Goal: Information Seeking & Learning: Compare options

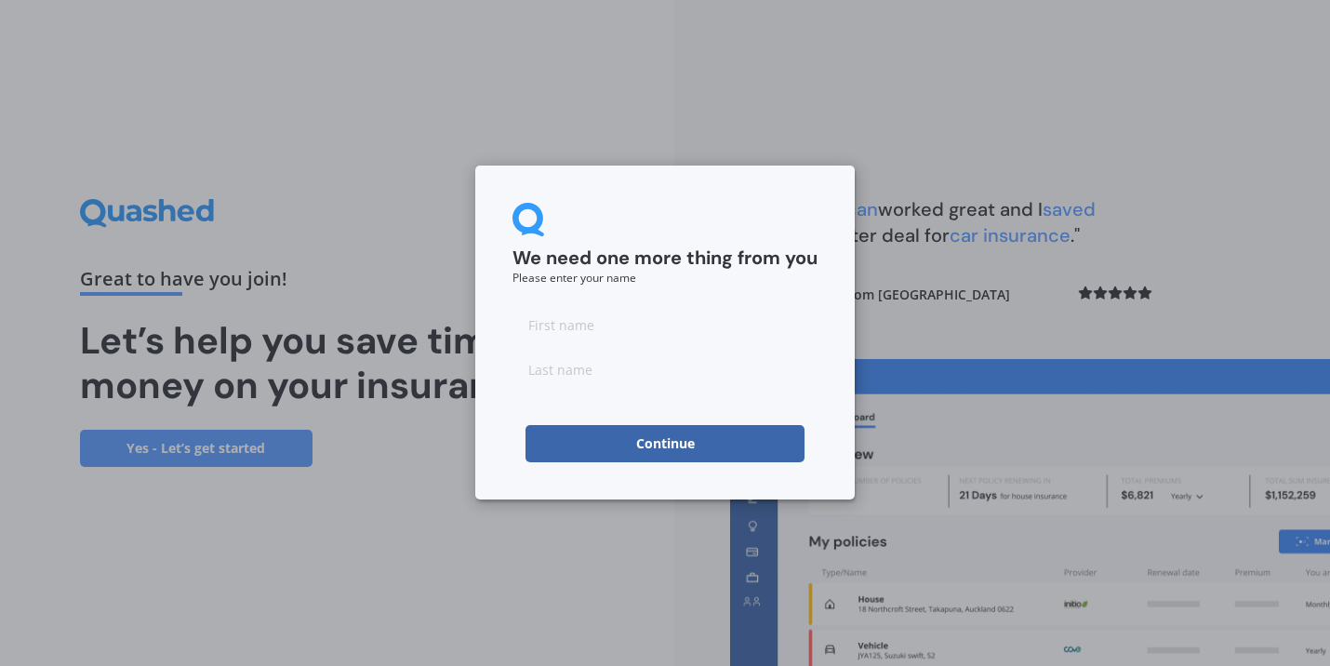
click at [702, 330] on input at bounding box center [665, 324] width 305 height 37
type input "[PERSON_NAME]"
type input "Snoad"
click at [660, 429] on button "Continue" at bounding box center [665, 443] width 279 height 37
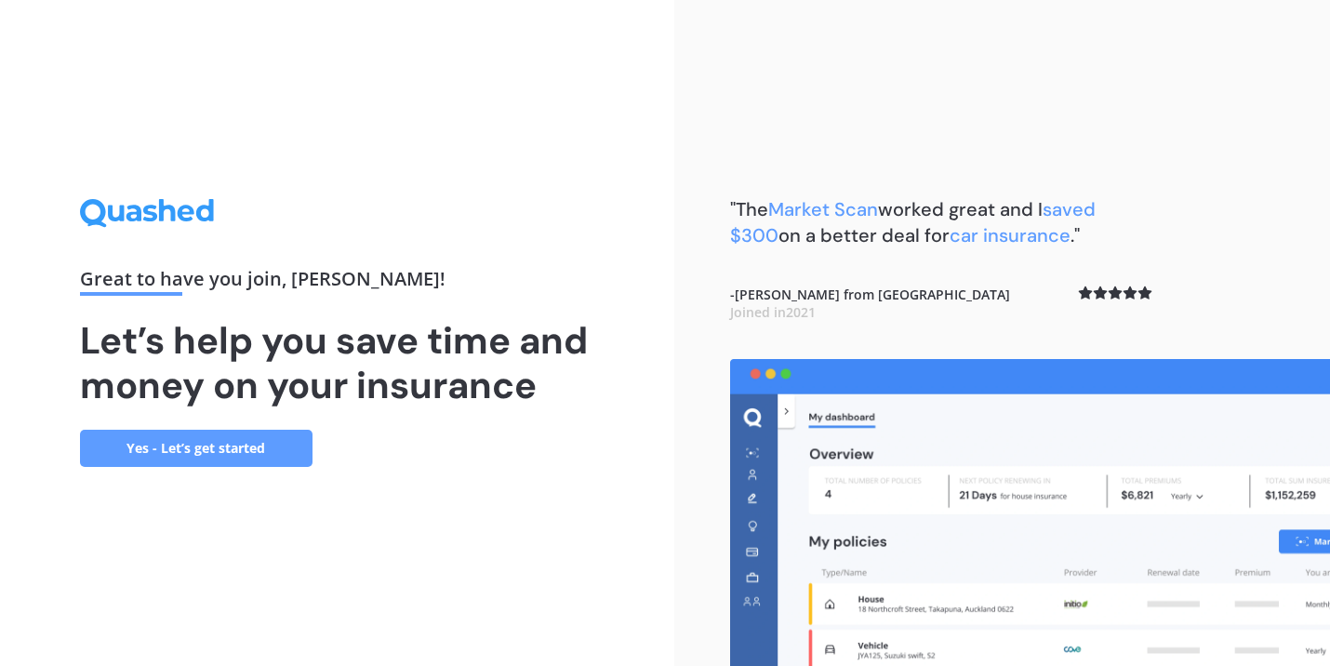
click at [295, 433] on link "Yes - Let’s get started" at bounding box center [196, 448] width 233 height 37
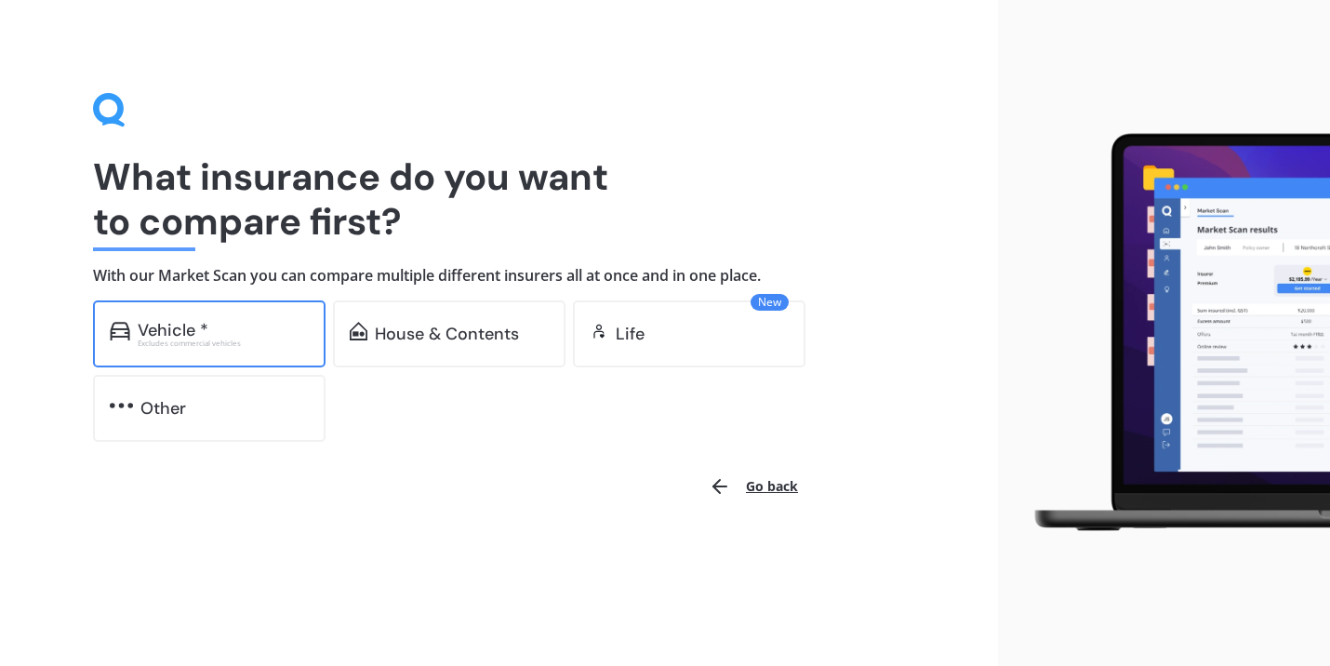
click at [287, 335] on div "Vehicle *" at bounding box center [223, 330] width 171 height 19
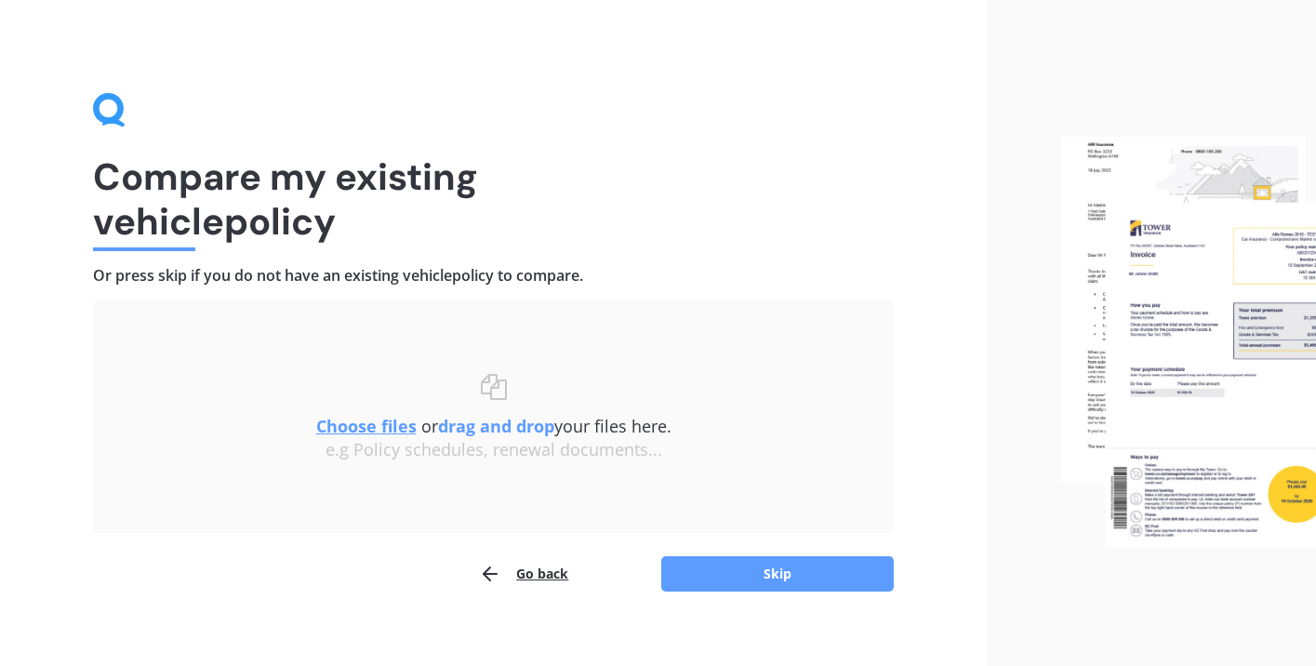
scroll to position [19, 0]
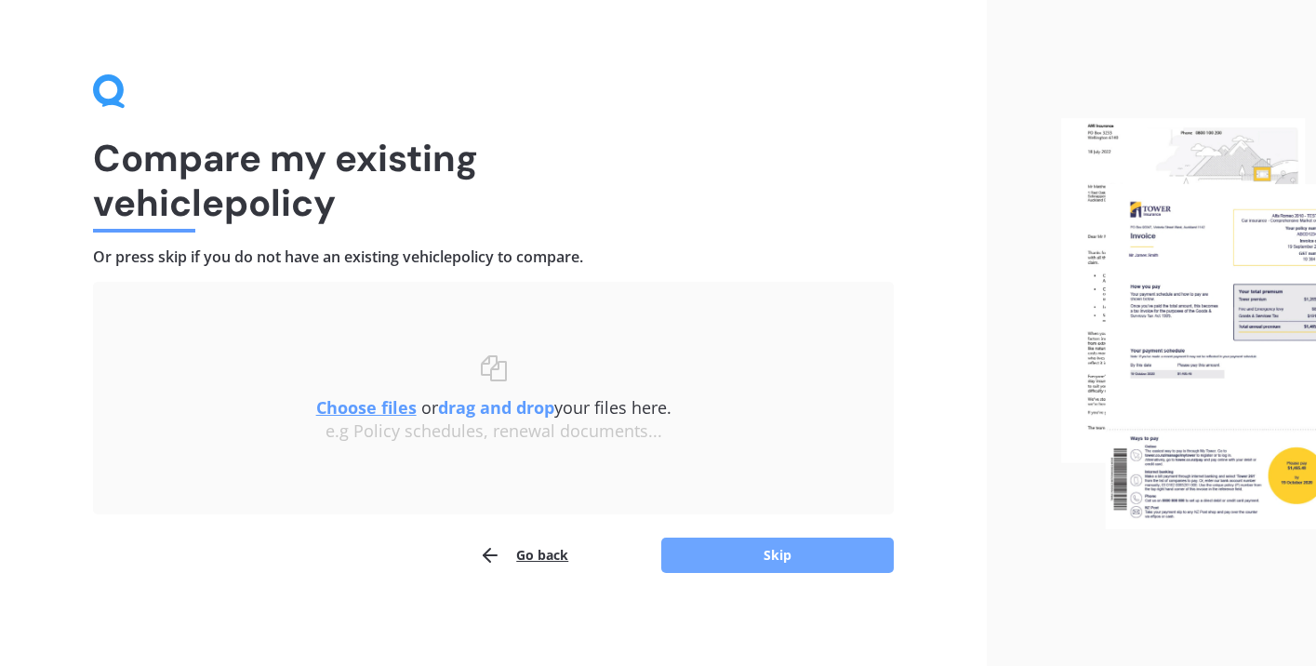
click at [761, 552] on button "Skip" at bounding box center [777, 555] width 233 height 35
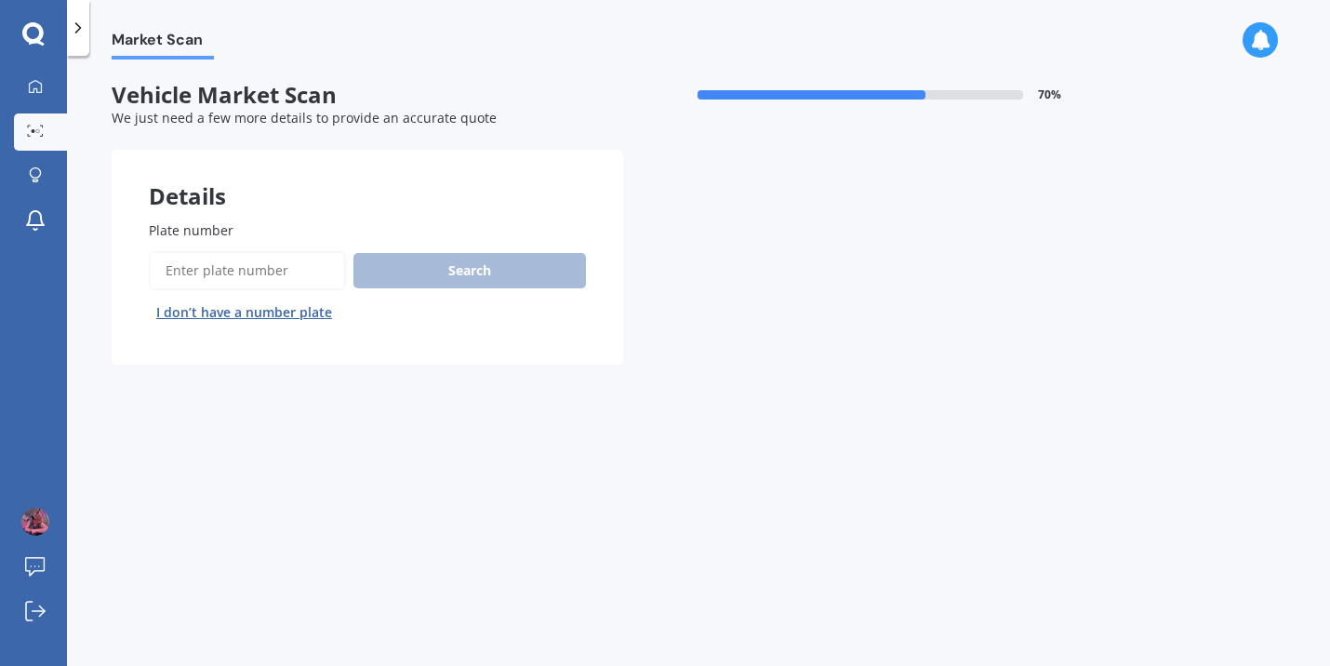
click at [284, 270] on input "Plate number" at bounding box center [247, 270] width 197 height 39
type input "MAS176"
click at [405, 281] on button "Search" at bounding box center [469, 270] width 233 height 35
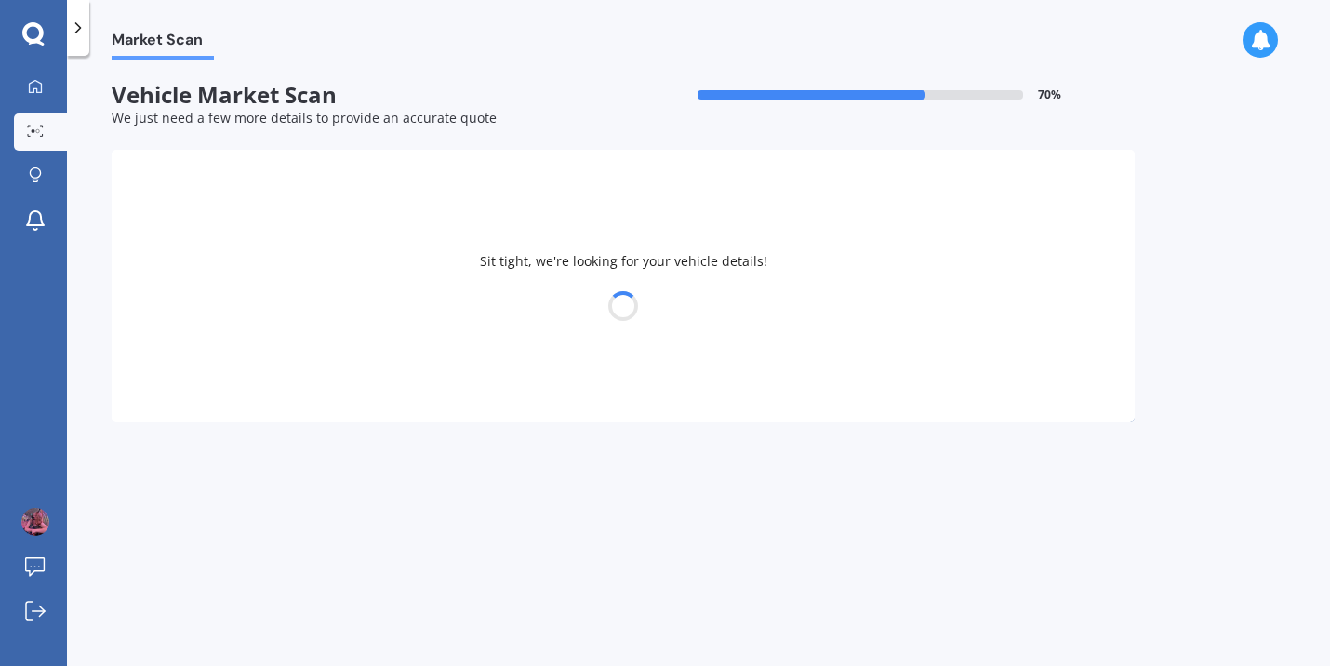
select select "SUZUKI"
select select "SWIFT"
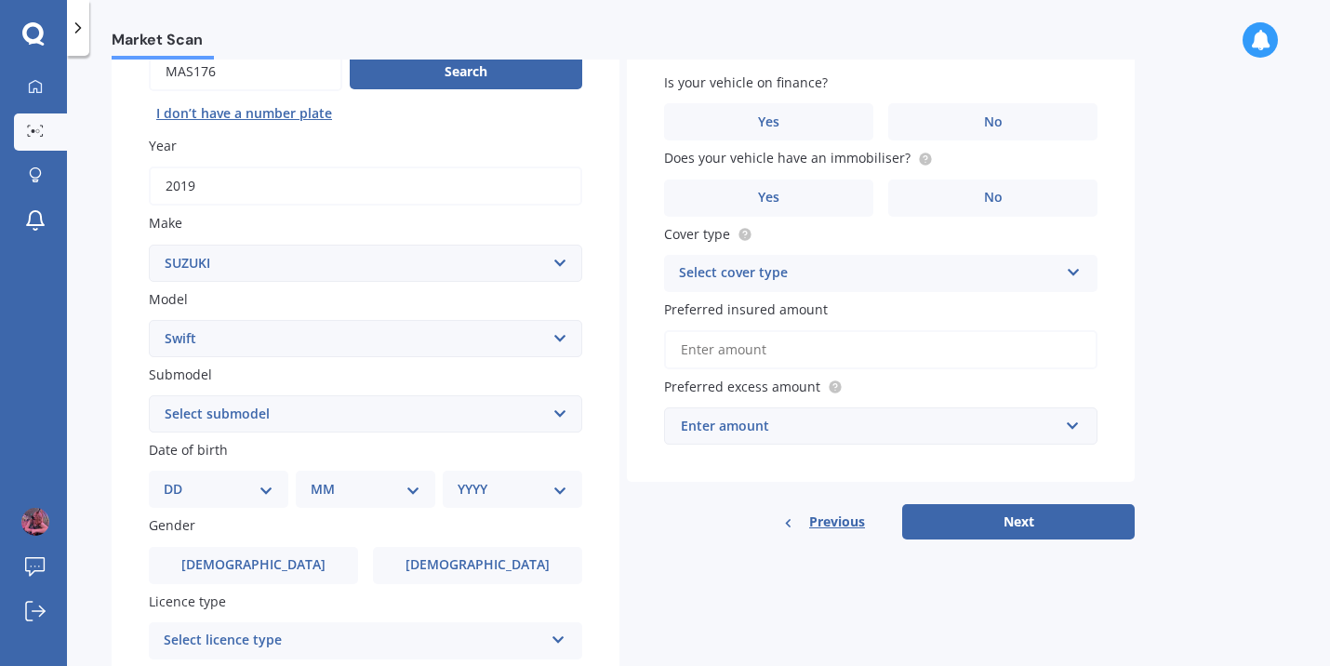
scroll to position [200, 0]
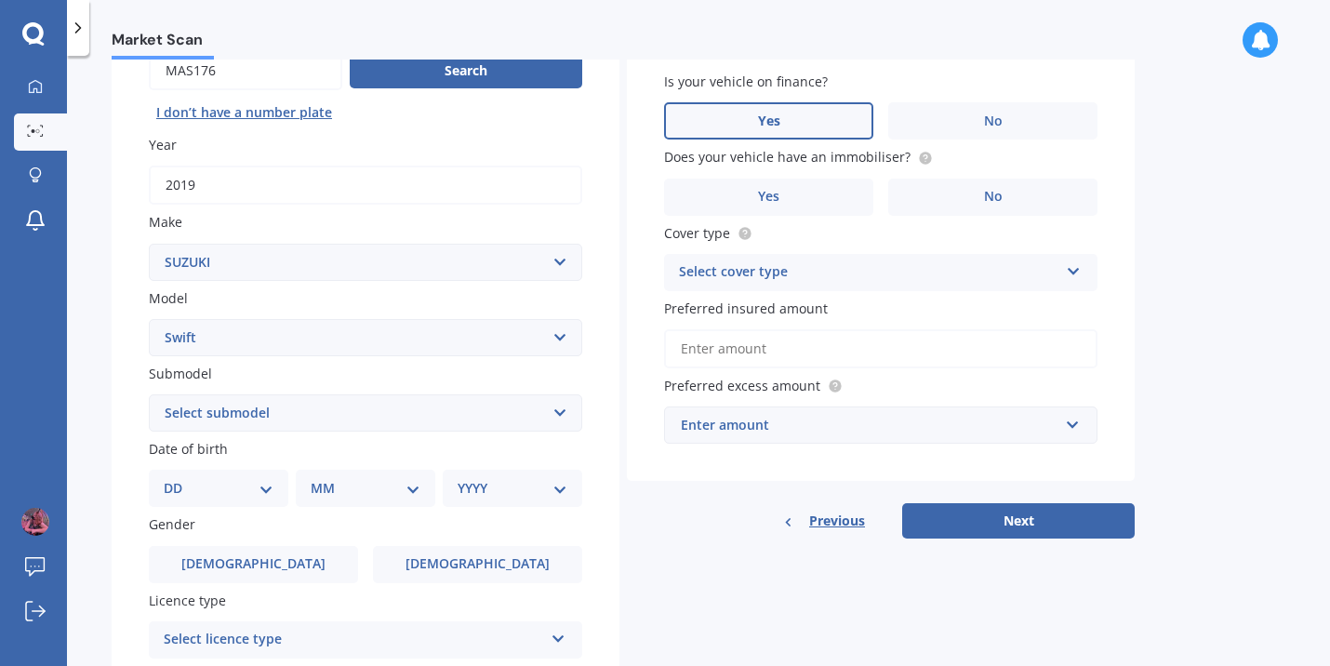
click at [842, 116] on label "Yes" at bounding box center [768, 120] width 209 height 37
click at [0, 0] on input "Yes" at bounding box center [0, 0] width 0 height 0
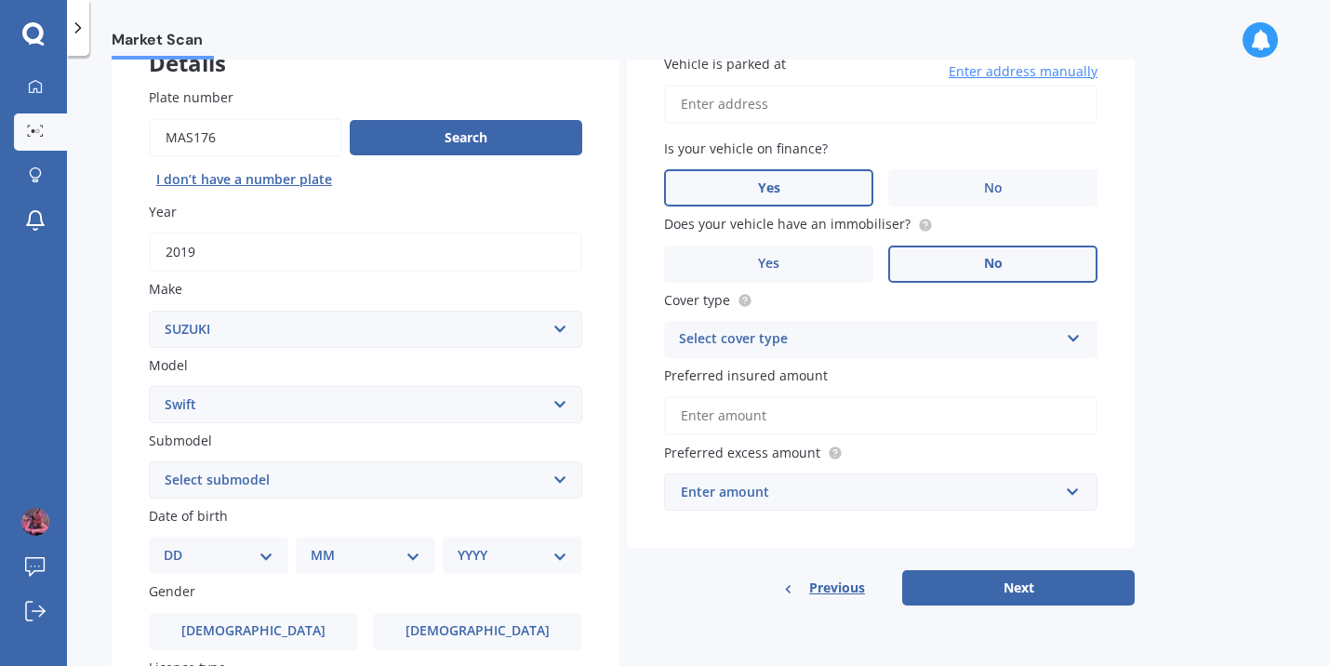
click at [923, 258] on label "No" at bounding box center [992, 264] width 209 height 37
click at [0, 0] on input "No" at bounding box center [0, 0] width 0 height 0
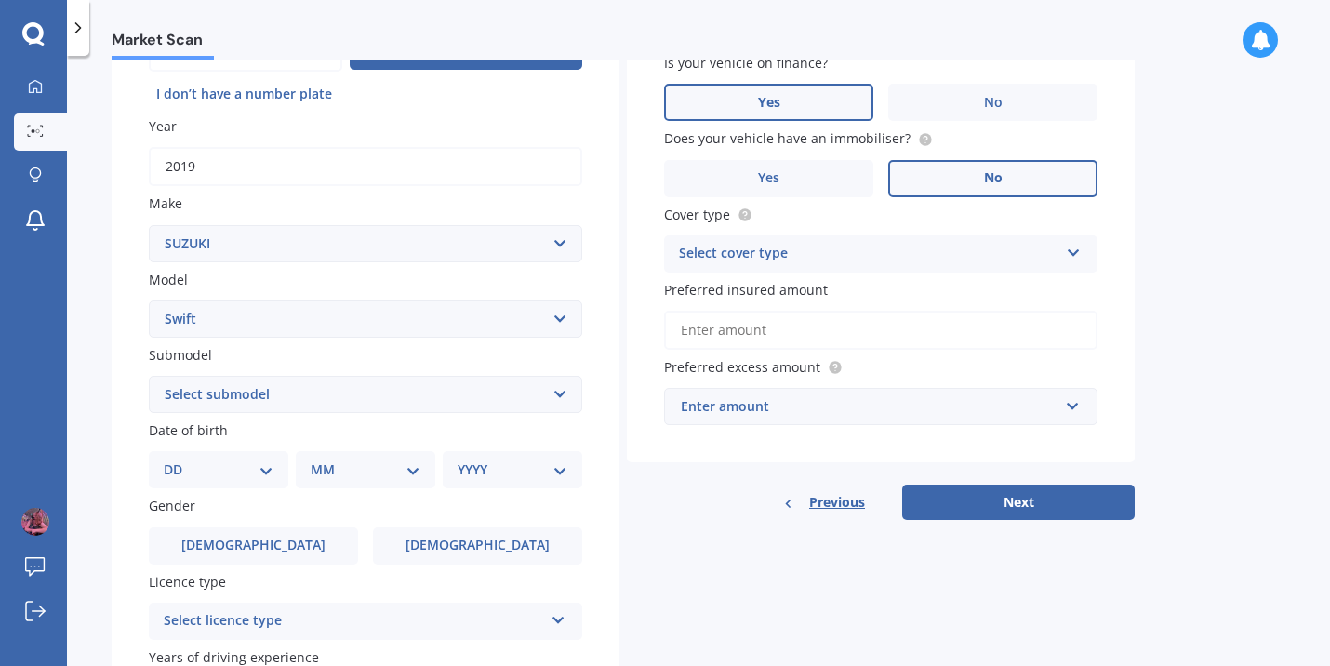
scroll to position [233, 0]
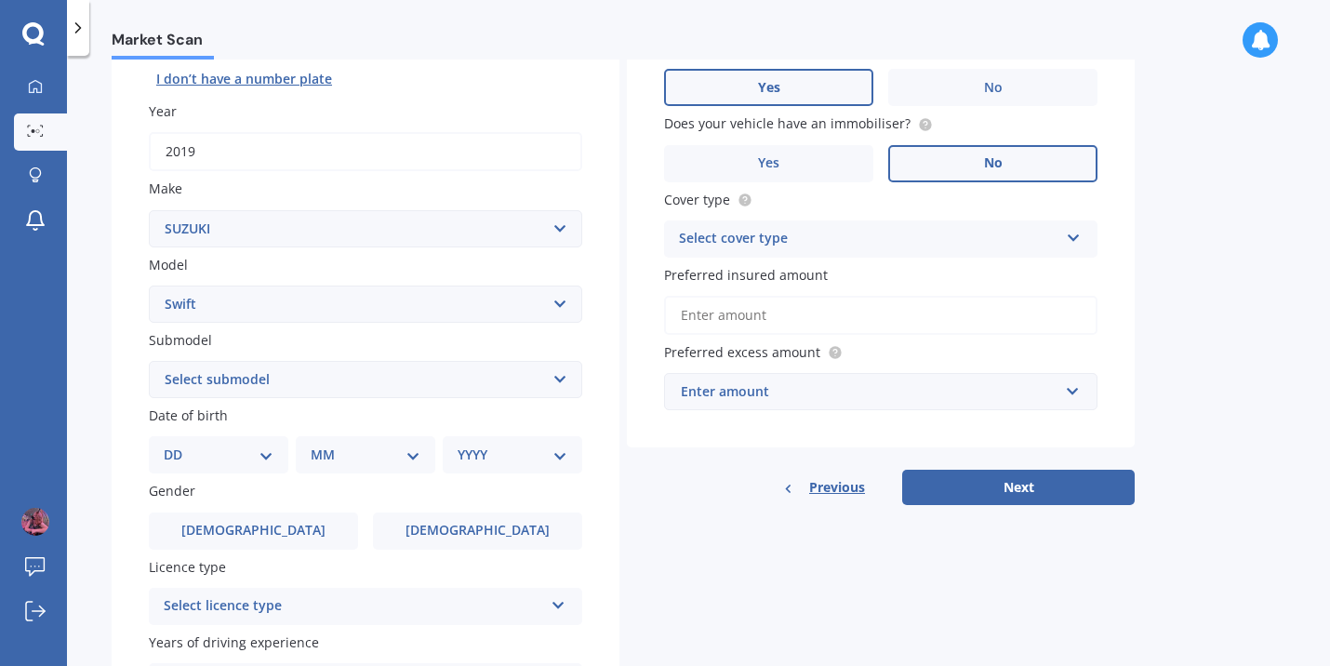
click at [916, 245] on div "Select cover type" at bounding box center [869, 239] width 380 height 22
click at [903, 266] on div "Comprehensive" at bounding box center [881, 275] width 432 height 33
click at [890, 320] on input "Preferred insured amount" at bounding box center [880, 315] width 433 height 39
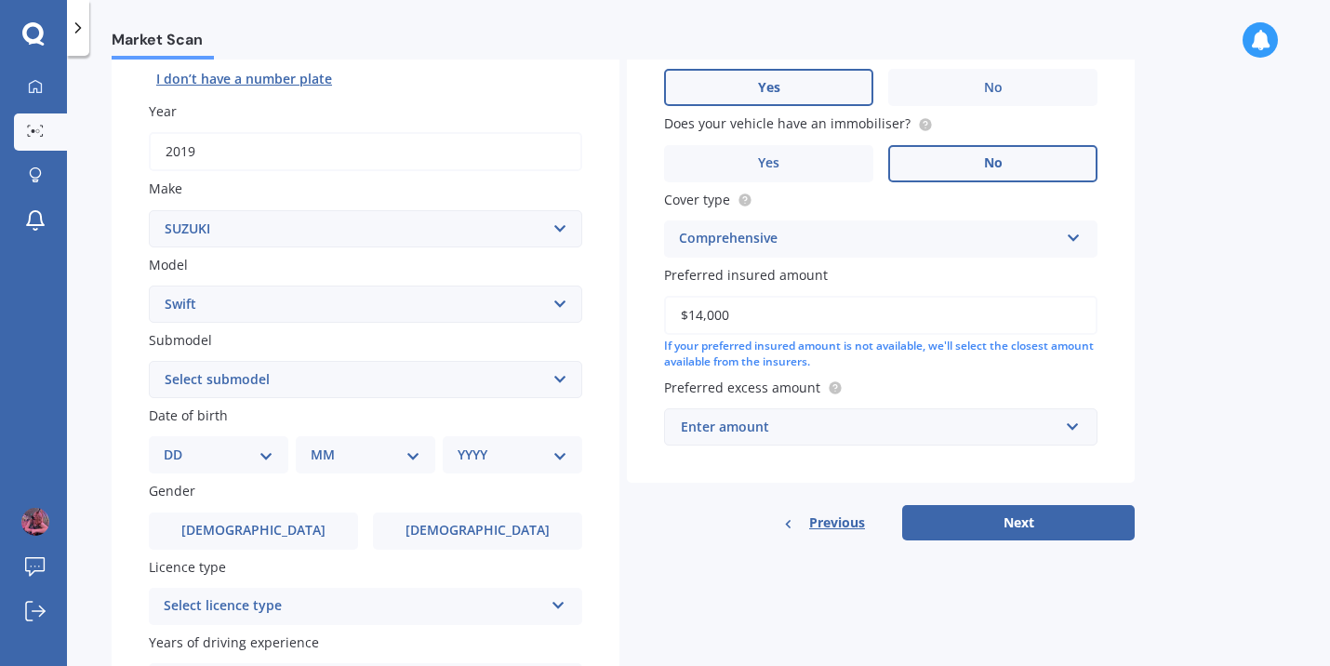
type input "$14,000"
click at [1148, 387] on div "Market Scan Vehicle Market Scan 70 % We just need a few more details to provide…" at bounding box center [698, 365] width 1263 height 610
click at [1024, 444] on input "text" at bounding box center [874, 426] width 417 height 35
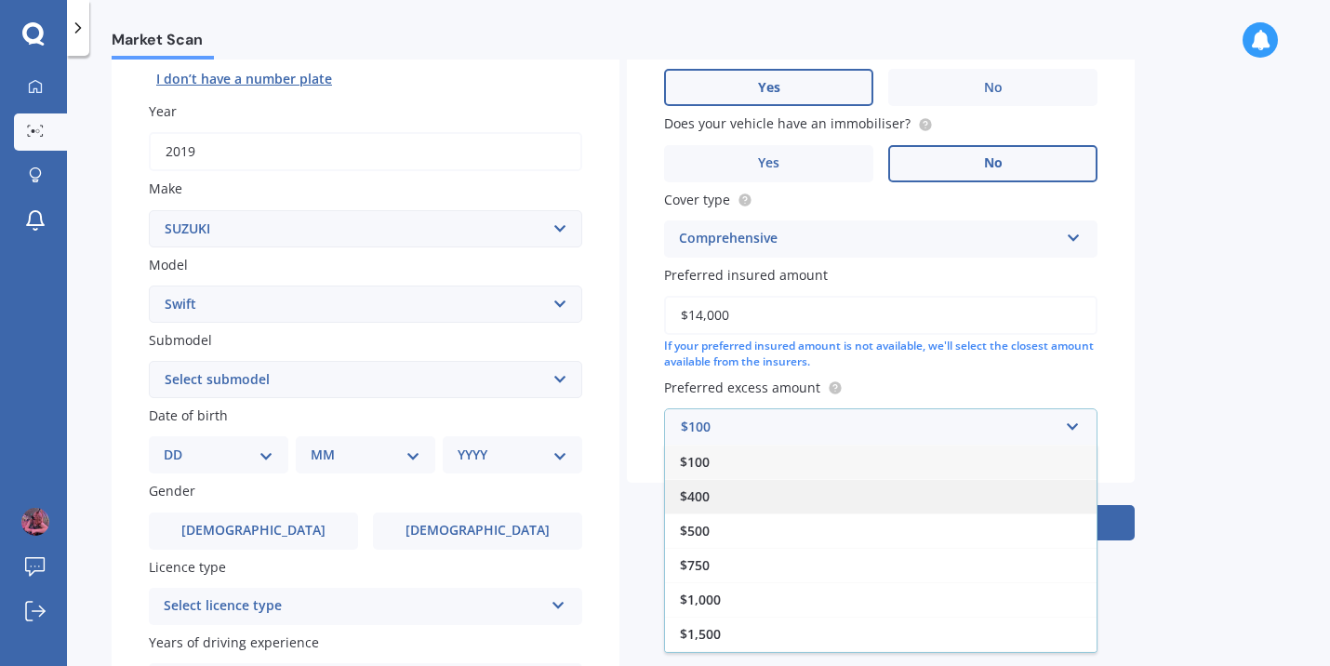
click at [1019, 498] on div "$400" at bounding box center [881, 496] width 432 height 34
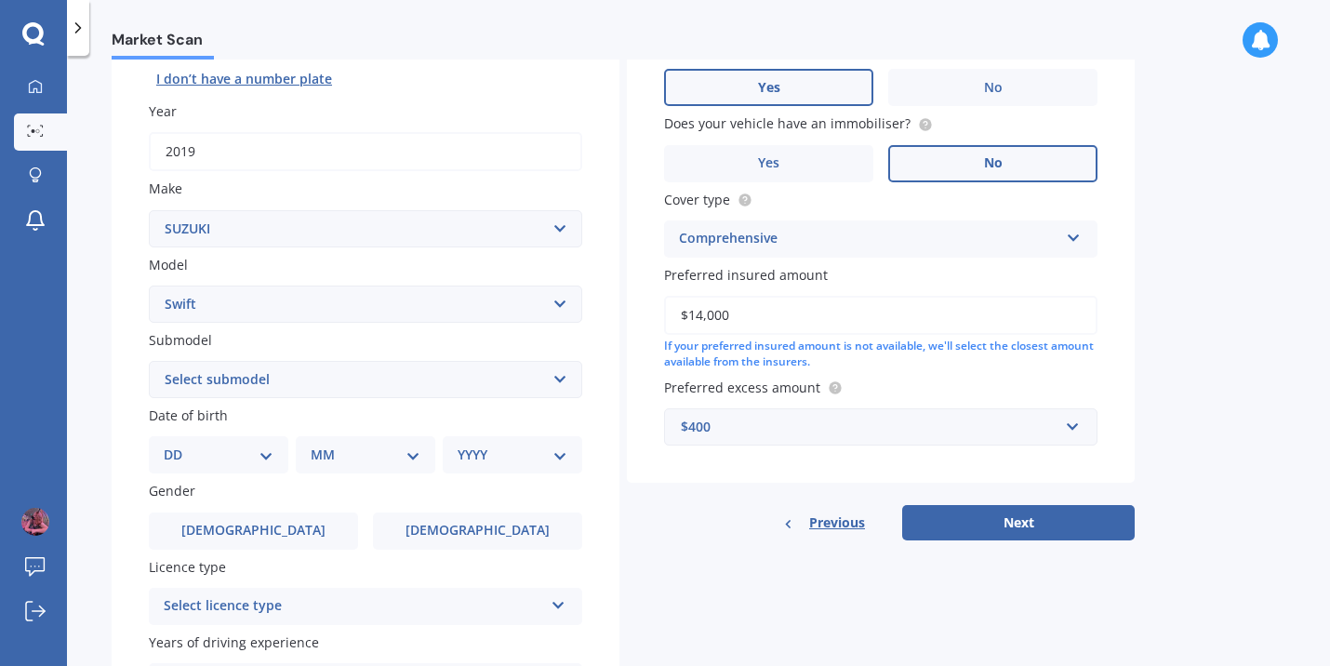
scroll to position [0, 0]
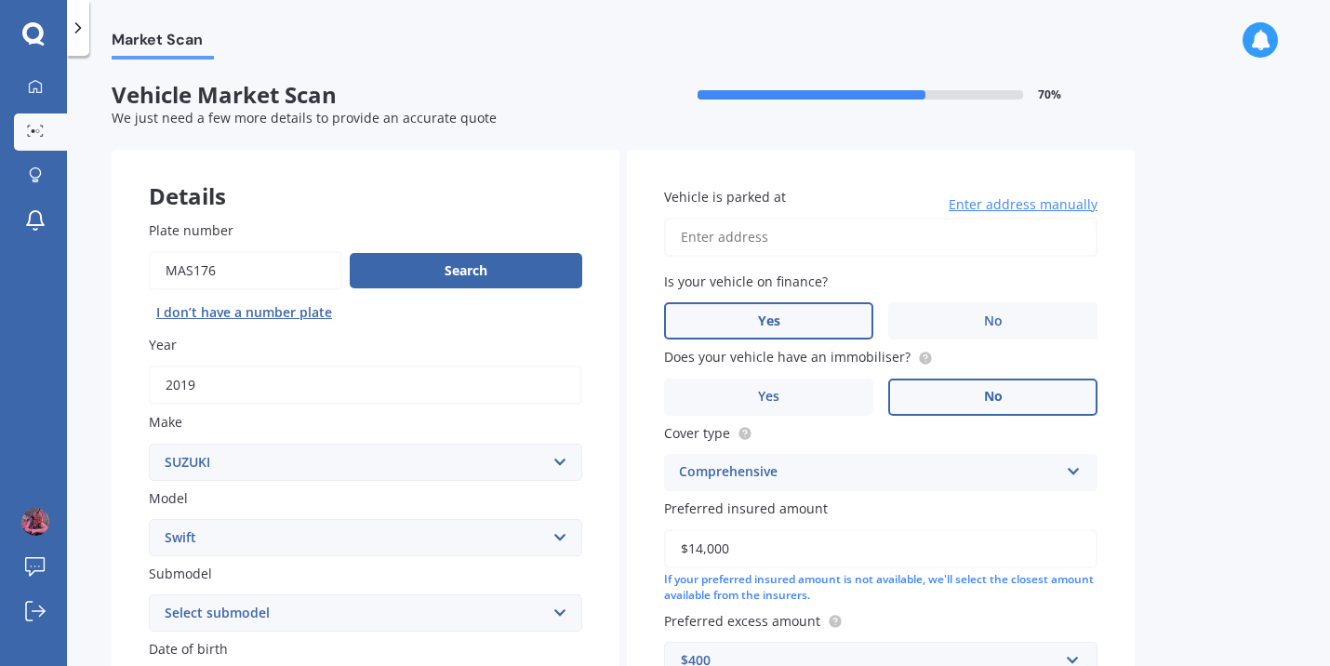
click at [882, 260] on div "Vehicle is parked at Enter address manually Is your vehicle on finance? Yes No …" at bounding box center [881, 433] width 508 height 566
click at [882, 253] on input "Vehicle is parked at" at bounding box center [880, 237] width 433 height 39
click at [1150, 292] on div "Market Scan Vehicle Market Scan 70 % We just need a few more details to provide…" at bounding box center [698, 365] width 1263 height 610
click at [831, 253] on input "64 Marine Para" at bounding box center [880, 237] width 433 height 39
click at [793, 245] on input "[STREET_ADDRESS]" at bounding box center [880, 237] width 433 height 39
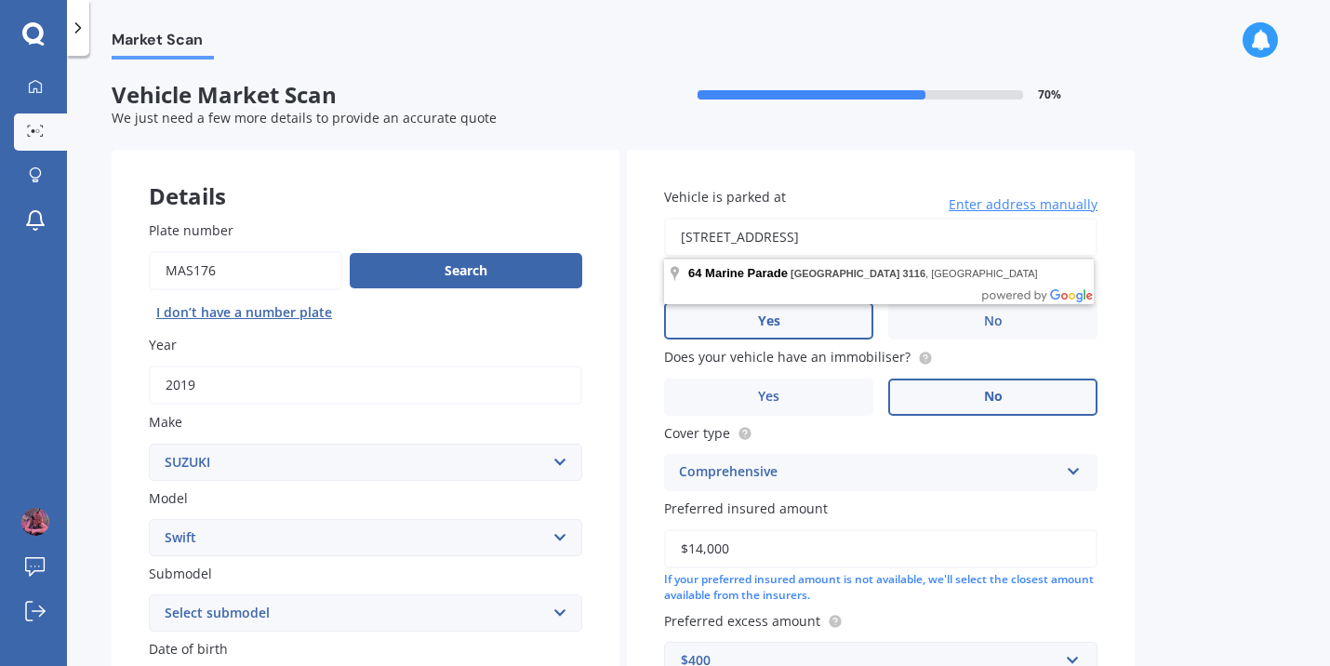
drag, startPoint x: 960, startPoint y: 228, endPoint x: 797, endPoint y: 231, distance: 162.8
click at [797, 231] on input "[STREET_ADDRESS]" at bounding box center [880, 237] width 433 height 39
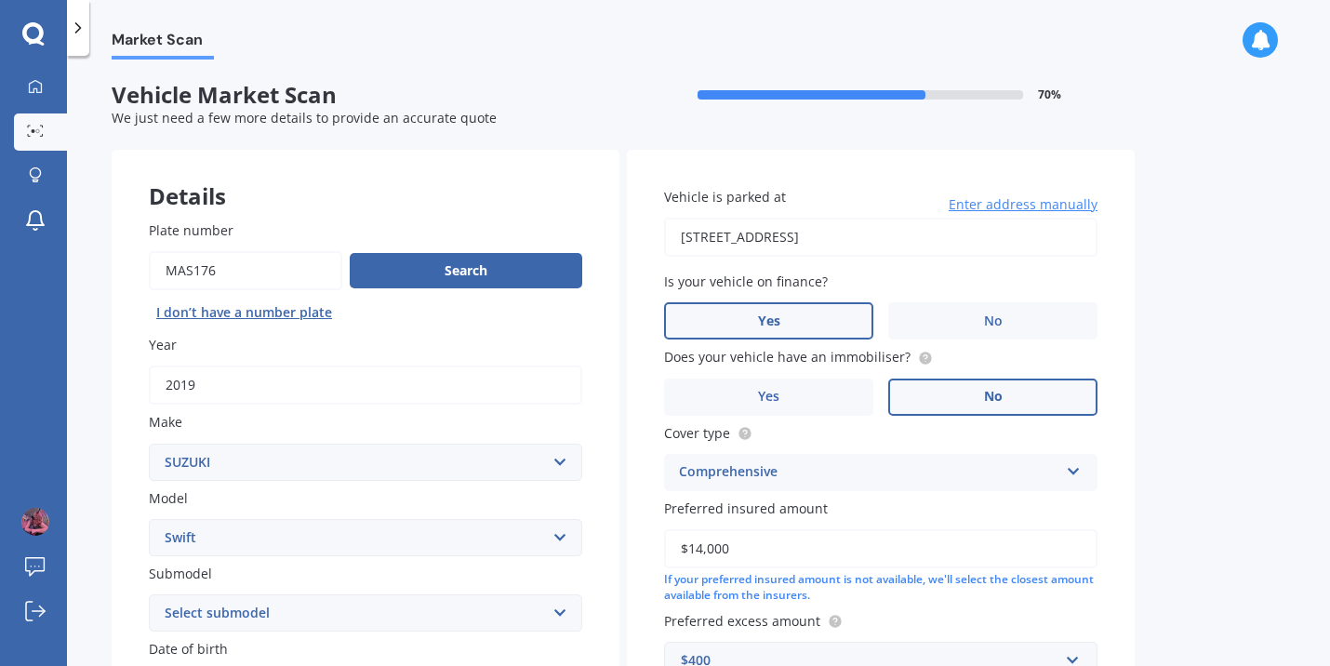
type input "[STREET_ADDRESS] 2014"
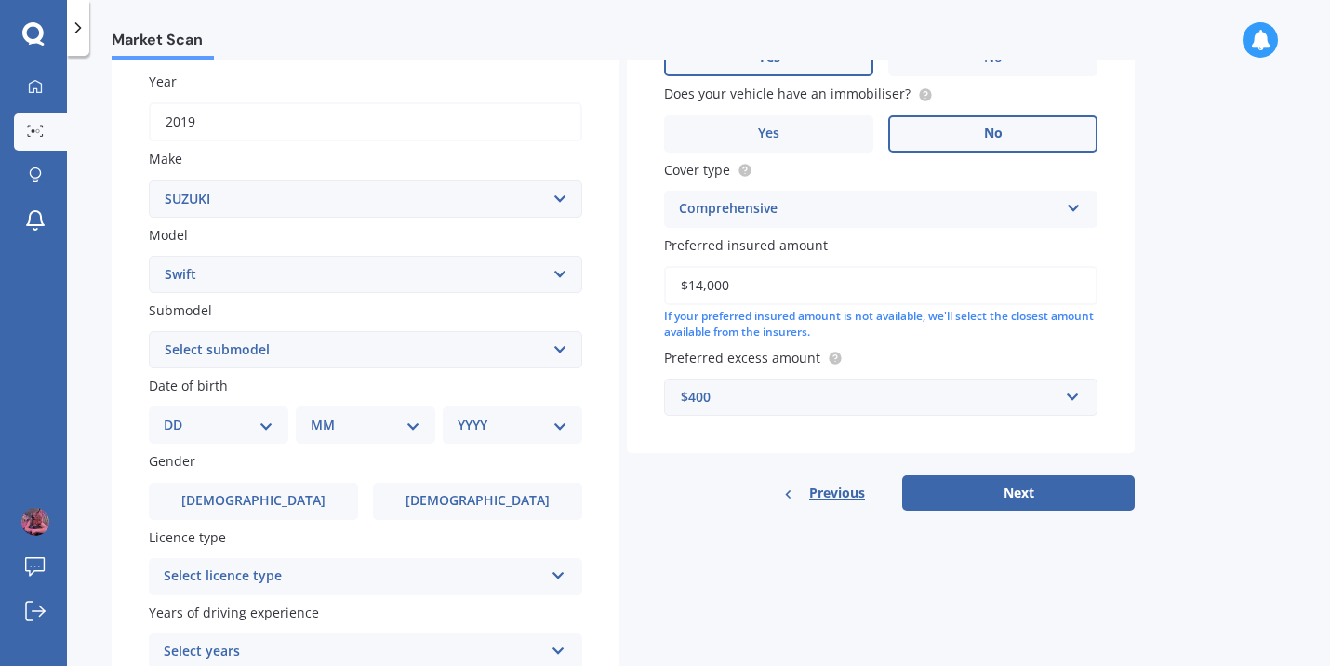
scroll to position [326, 0]
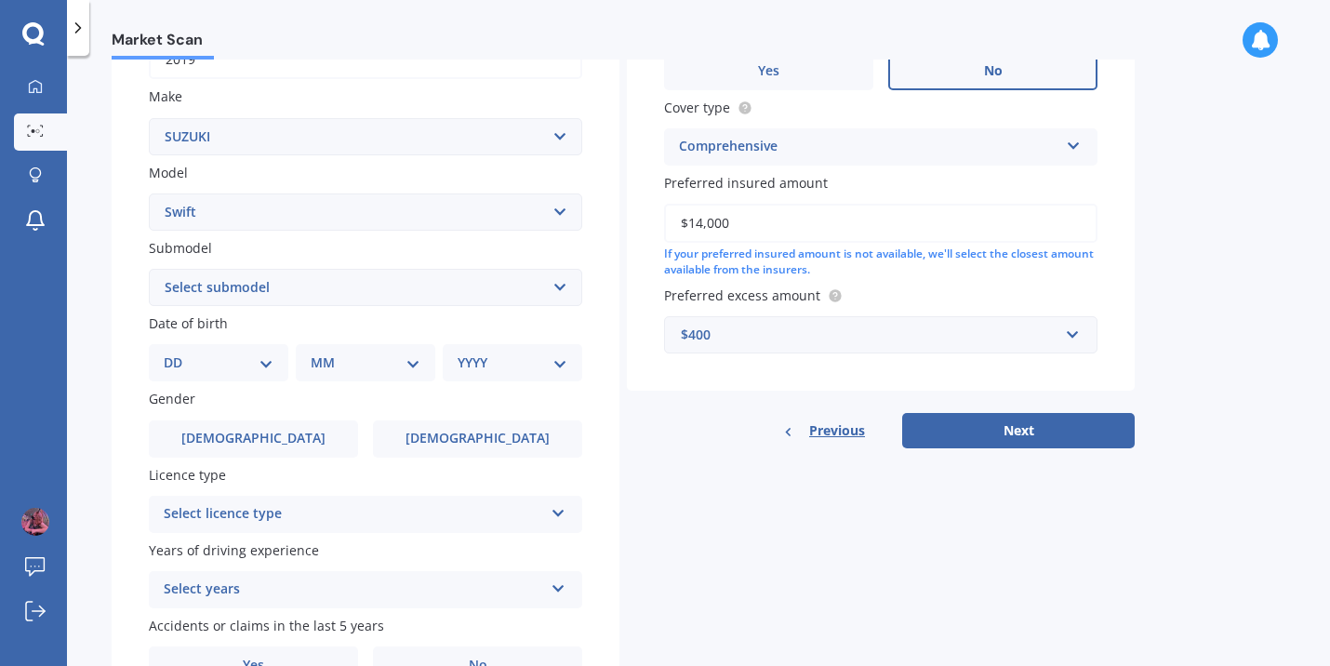
click at [256, 355] on select "DD 01 02 03 04 05 06 07 08 09 10 11 12 13 14 15 16 17 18 19 20 21 22 23 24 25 2…" at bounding box center [219, 363] width 110 height 20
click at [275, 210] on select "Select model Aerio Alto APV Van Baleno Cappuccino Carry Truck Carry van Celerio…" at bounding box center [365, 211] width 433 height 37
select select "IGNIS"
click at [149, 194] on select "Select model Aerio Alto APV Van Baleno Cappuccino Carry Truck Carry van Celerio…" at bounding box center [365, 211] width 433 height 37
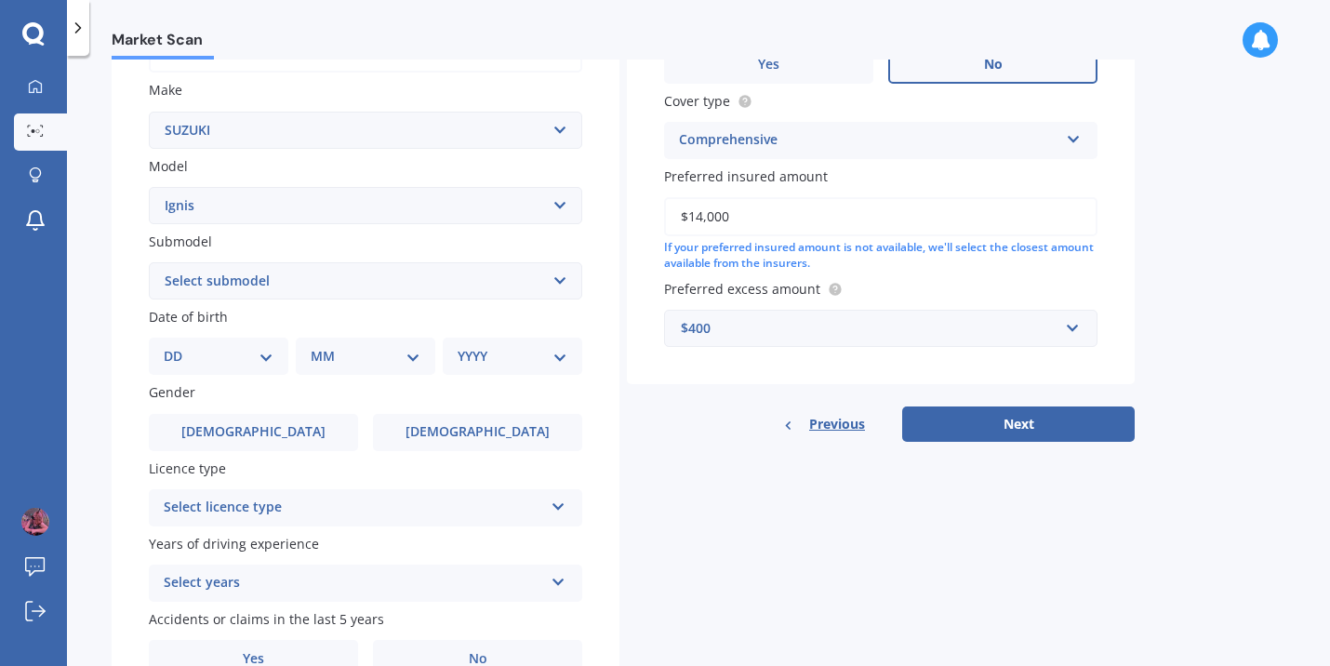
scroll to position [404, 0]
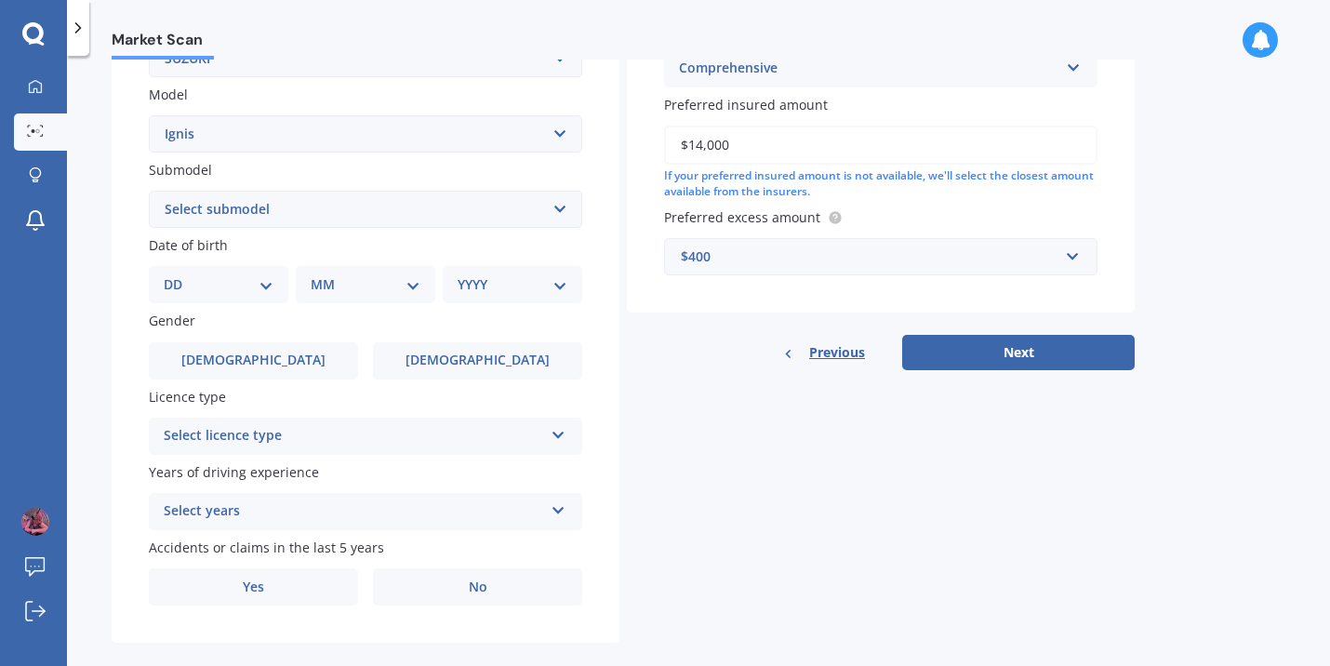
click at [253, 302] on div "DD 01 02 03 04 05 06 07 08 09 10 11 12 13 14 15 16 17 18 19 20 21 22 23 24 25 2…" at bounding box center [219, 284] width 140 height 37
click at [257, 293] on select "DD 01 02 03 04 05 06 07 08 09 10 11 12 13 14 15 16 17 18 19 20 21 22 23 24 25 2…" at bounding box center [219, 284] width 110 height 20
select select "10"
click at [179, 277] on select "DD 01 02 03 04 05 06 07 08 09 10 11 12 13 14 15 16 17 18 19 20 21 22 23 24 25 2…" at bounding box center [219, 284] width 110 height 20
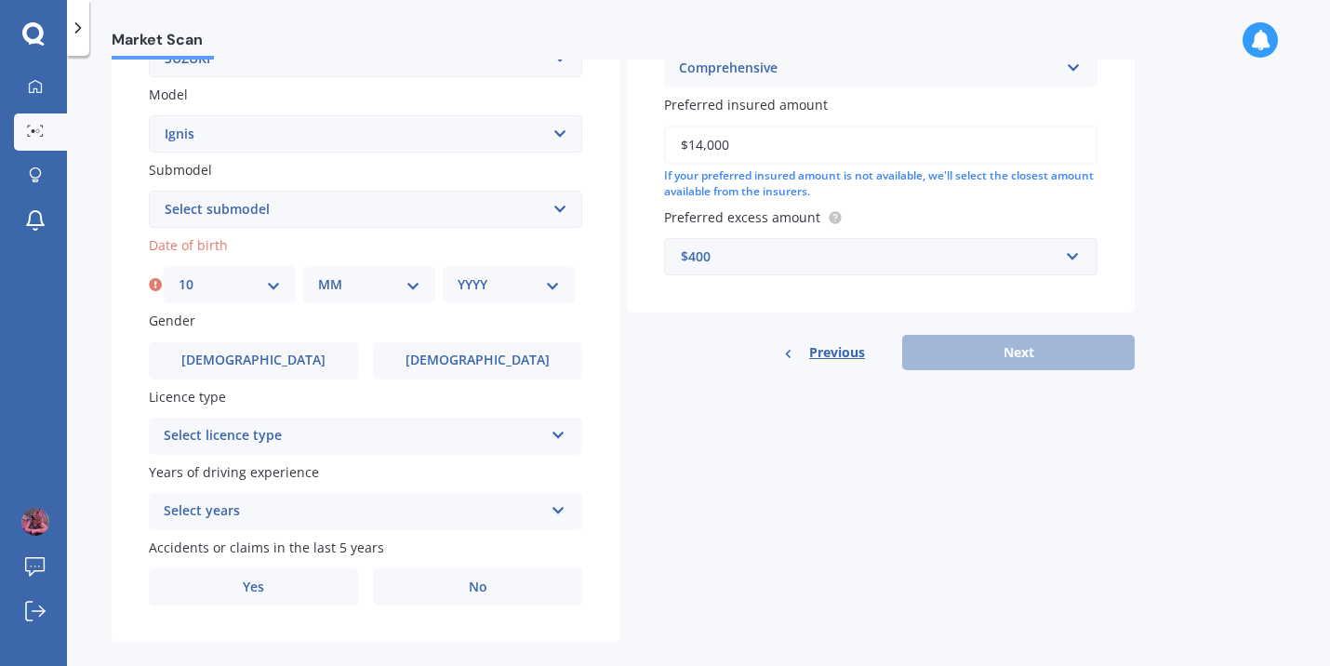
click at [366, 300] on div "MM 01 02 03 04 05 06 07 08 09 10 11 12" at bounding box center [369, 284] width 132 height 37
click at [382, 293] on select "MM 01 02 03 04 05 06 07 08 09 10 11 12" at bounding box center [369, 284] width 102 height 20
select select "02"
click at [318, 277] on select "MM 01 02 03 04 05 06 07 08 09 10 11 12" at bounding box center [369, 284] width 102 height 20
click at [479, 299] on div "YYYY 2025 2024 2023 2022 2021 2020 2019 2018 2017 2016 2015 2014 2013 2012 2011…" at bounding box center [509, 284] width 132 height 37
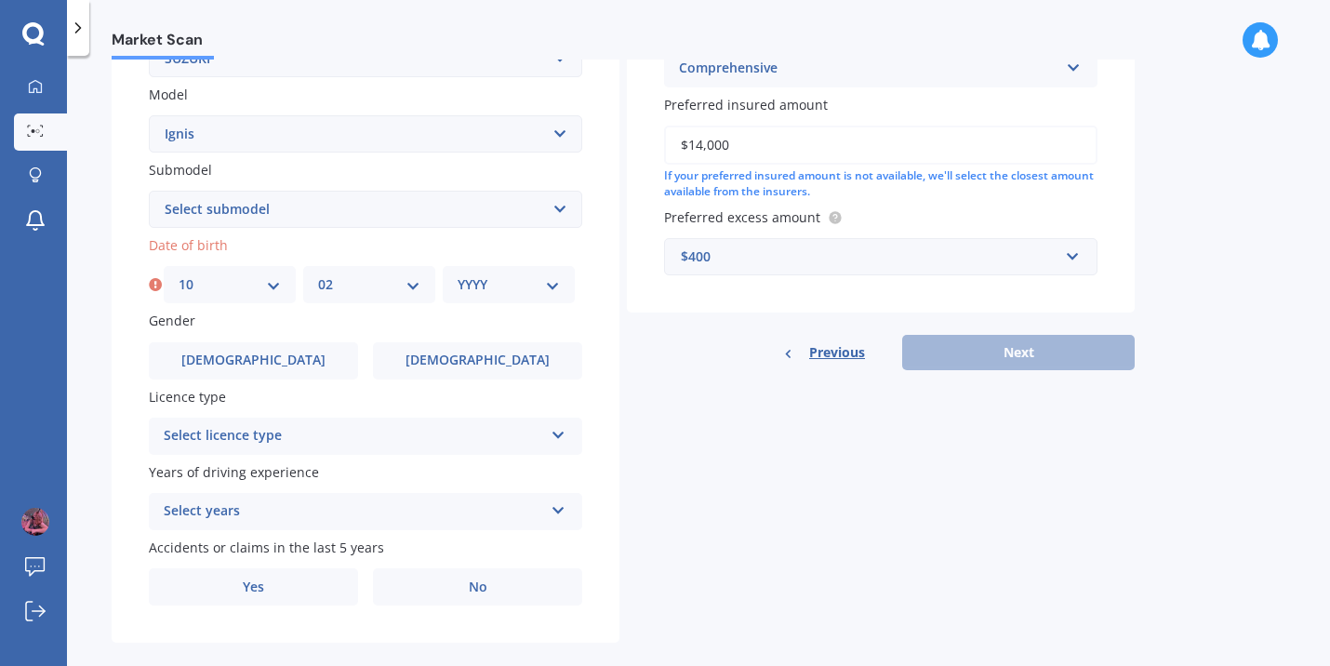
click at [496, 291] on select "YYYY 2025 2024 2023 2022 2021 2020 2019 2018 2017 2016 2015 2014 2013 2012 2011…" at bounding box center [509, 284] width 102 height 20
select select "2000"
click at [458, 277] on select "YYYY 2025 2024 2023 2022 2021 2020 2019 2018 2017 2016 2015 2014 2013 2012 2011…" at bounding box center [509, 284] width 102 height 20
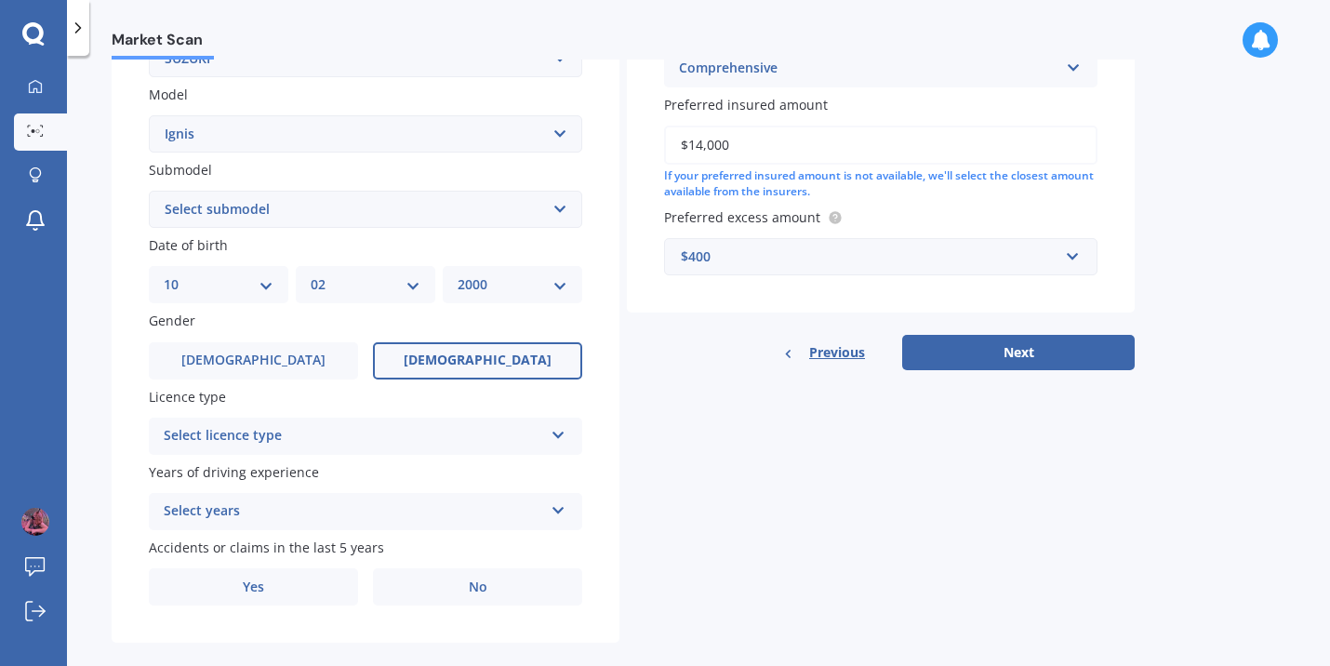
click at [460, 380] on label "[DEMOGRAPHIC_DATA]" at bounding box center [477, 360] width 209 height 37
click at [0, 0] on input "[DEMOGRAPHIC_DATA]" at bounding box center [0, 0] width 0 height 0
click at [440, 444] on div "Select licence type" at bounding box center [354, 436] width 380 height 22
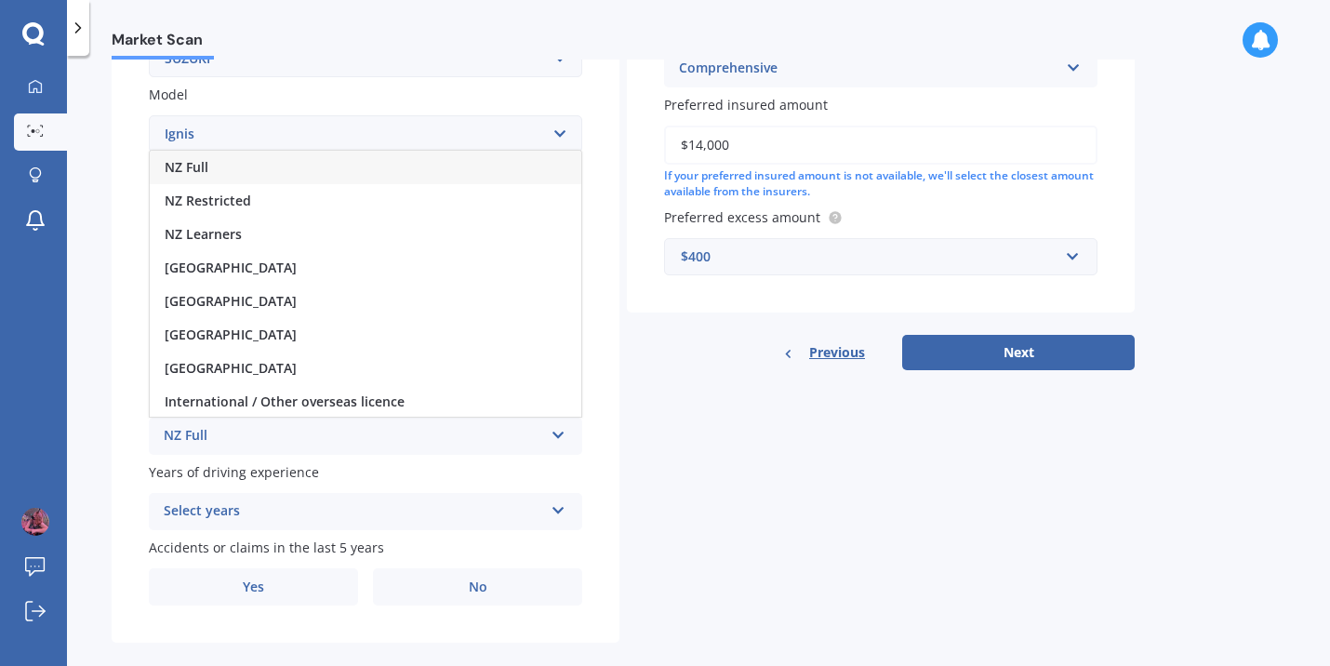
click at [485, 159] on div "NZ Full" at bounding box center [366, 167] width 432 height 33
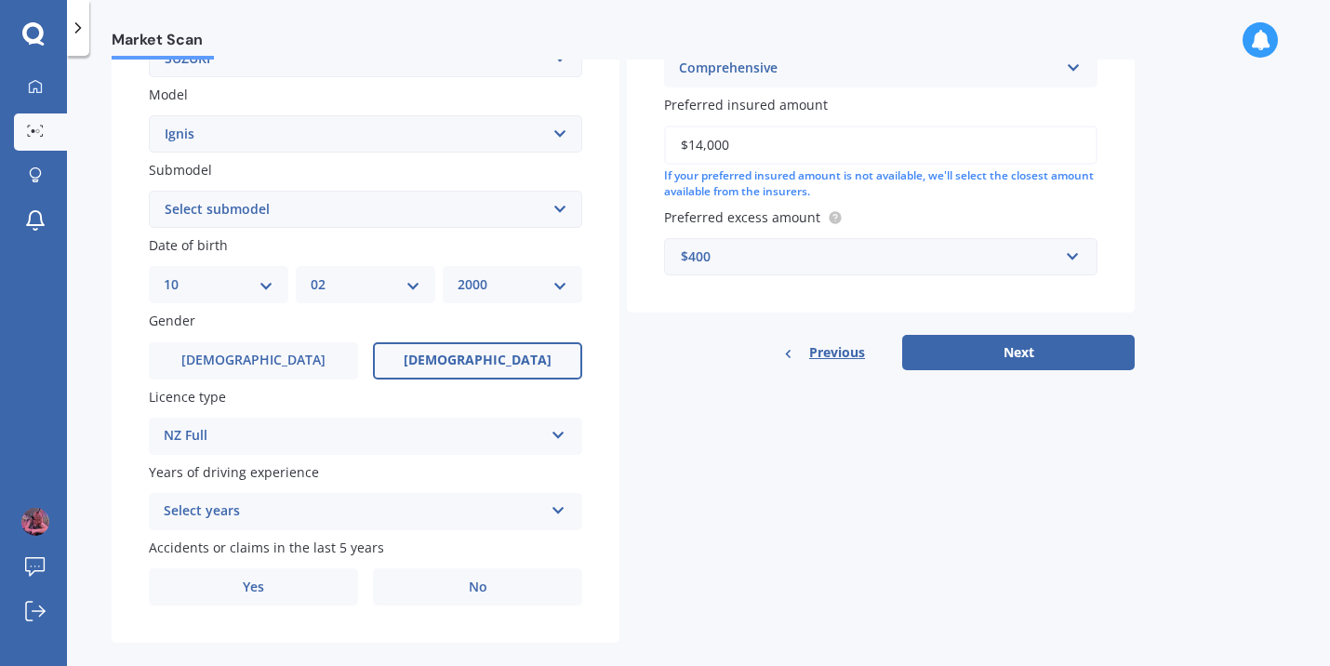
click at [377, 523] on div "Select years" at bounding box center [354, 511] width 380 height 22
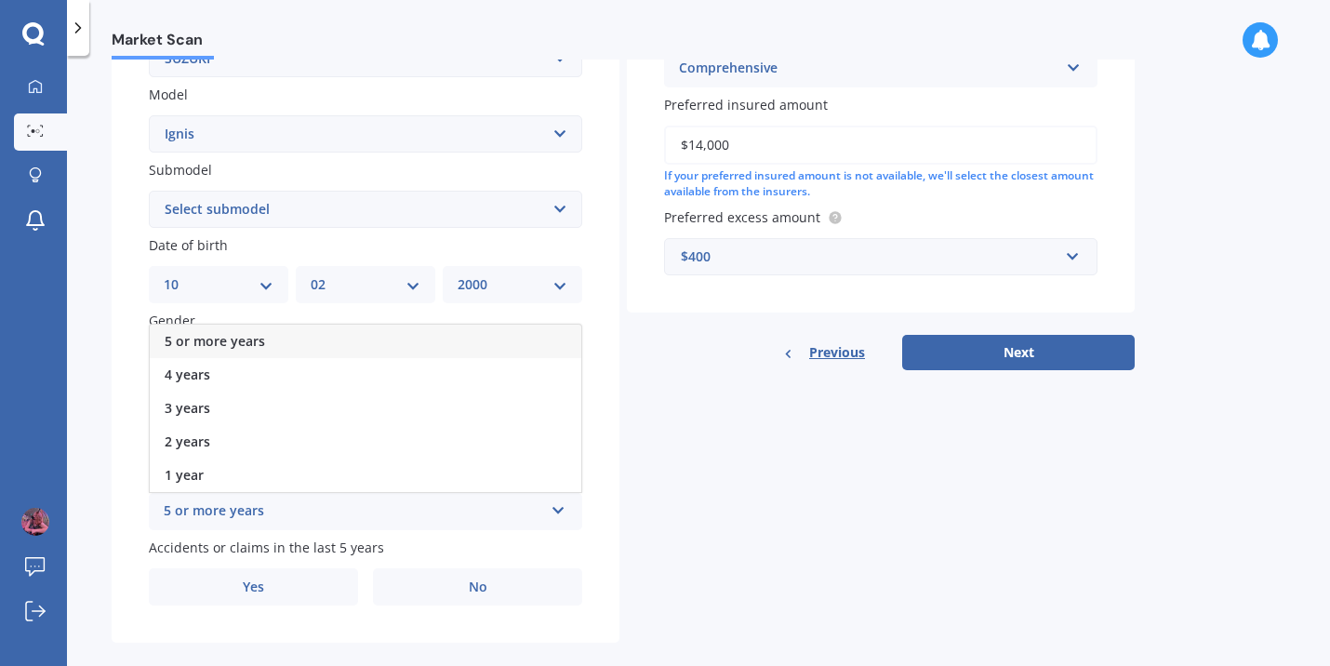
click at [435, 350] on div "5 or more years" at bounding box center [366, 341] width 432 height 33
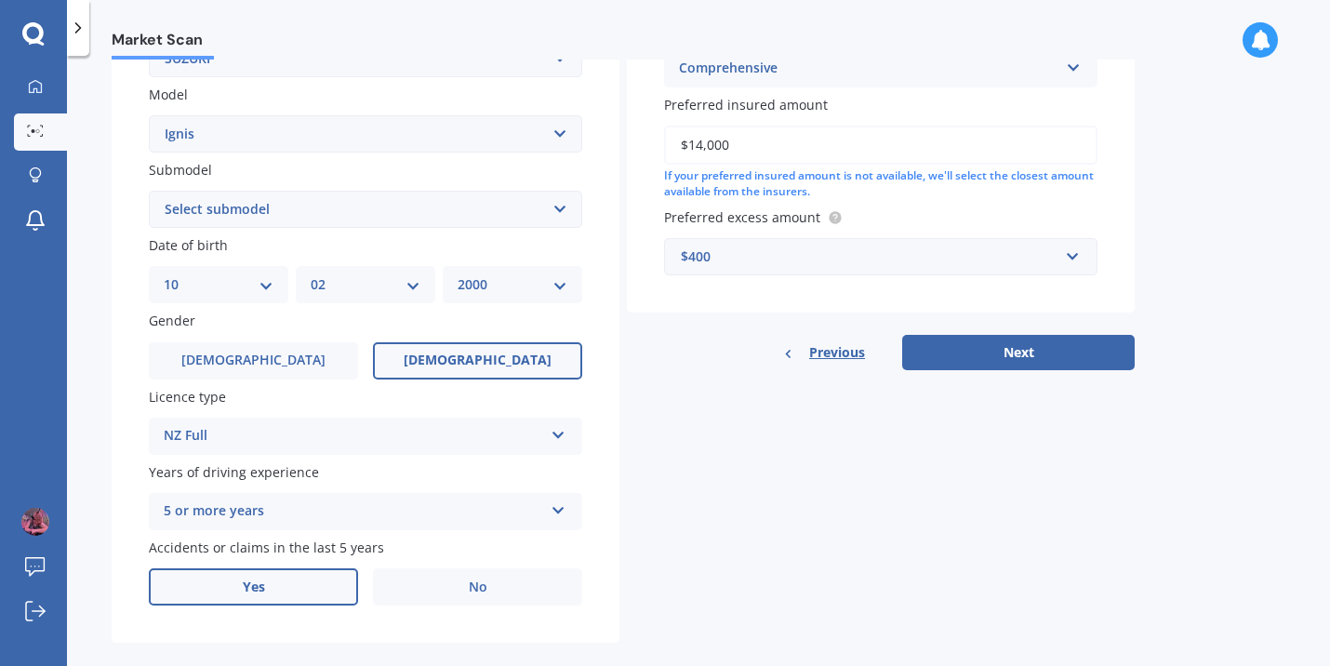
scroll to position [433, 0]
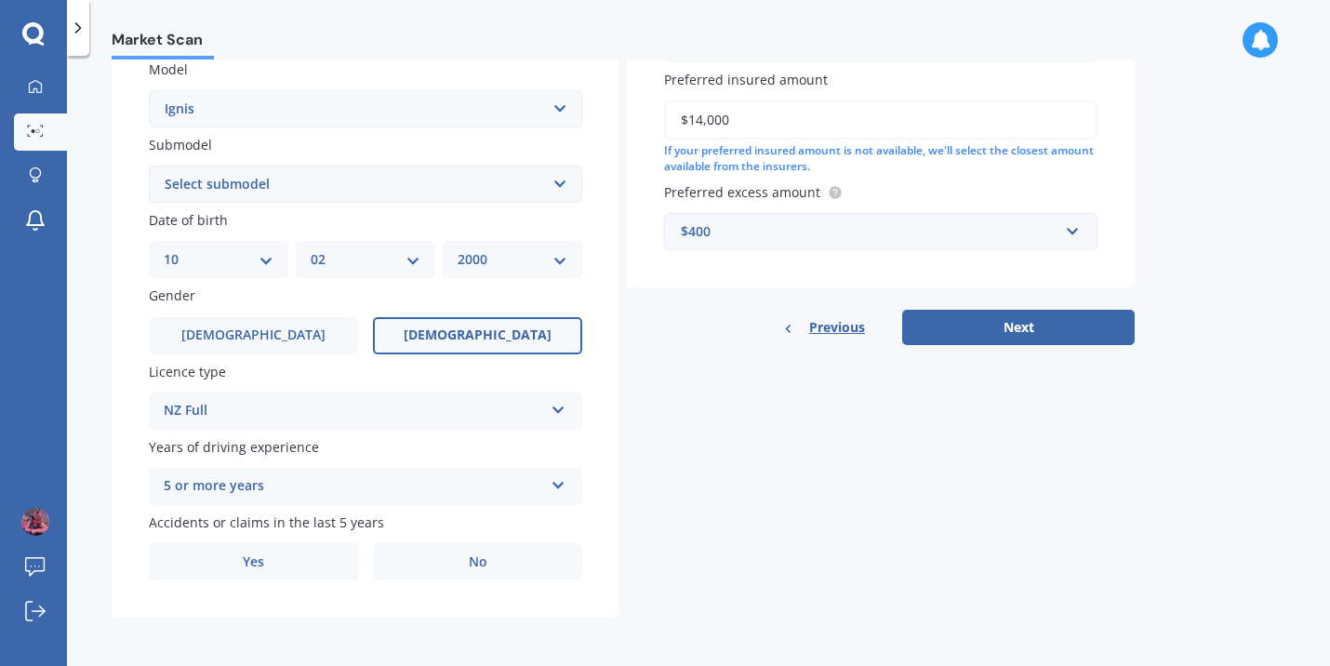
click at [492, 540] on div "Accidents or claims in the last 5 years Yes No" at bounding box center [365, 547] width 433 height 68
click at [489, 550] on label "No" at bounding box center [477, 561] width 209 height 37
click at [0, 0] on input "No" at bounding box center [0, 0] width 0 height 0
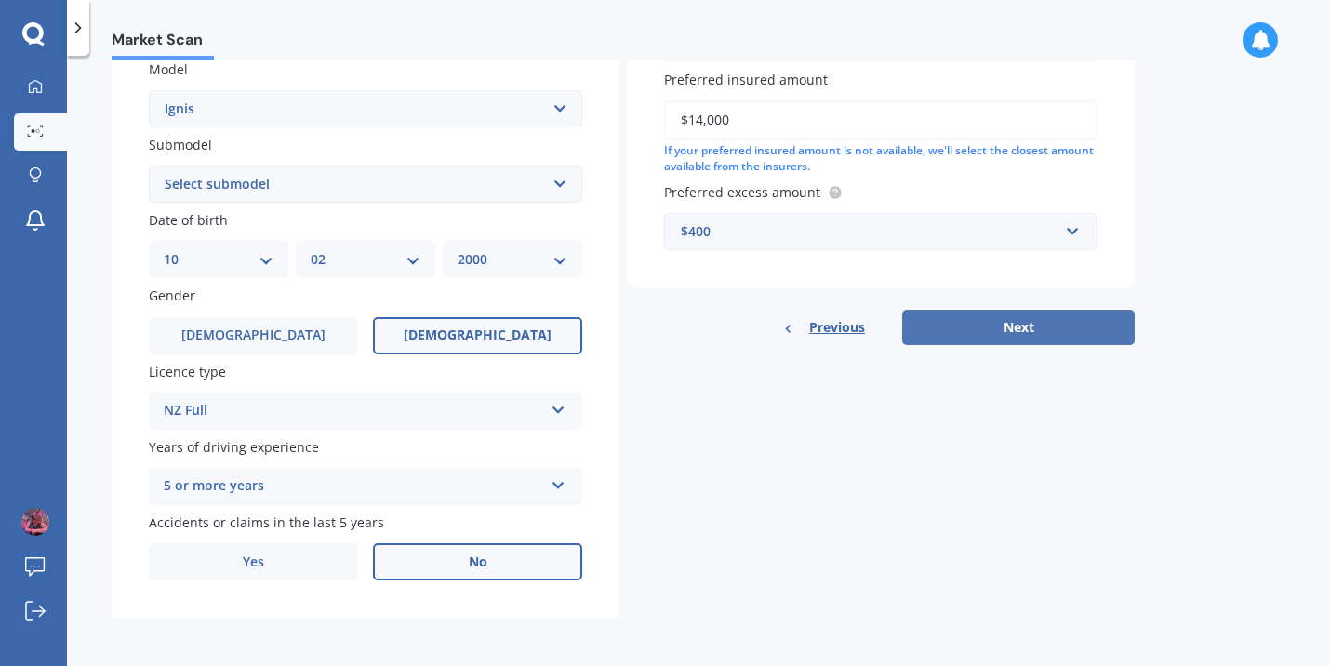
click at [950, 329] on button "Next" at bounding box center [1018, 327] width 233 height 35
click at [405, 194] on select "Select submodel (All) GLX Hybrid LTD" at bounding box center [365, 184] width 433 height 37
select select "GLX"
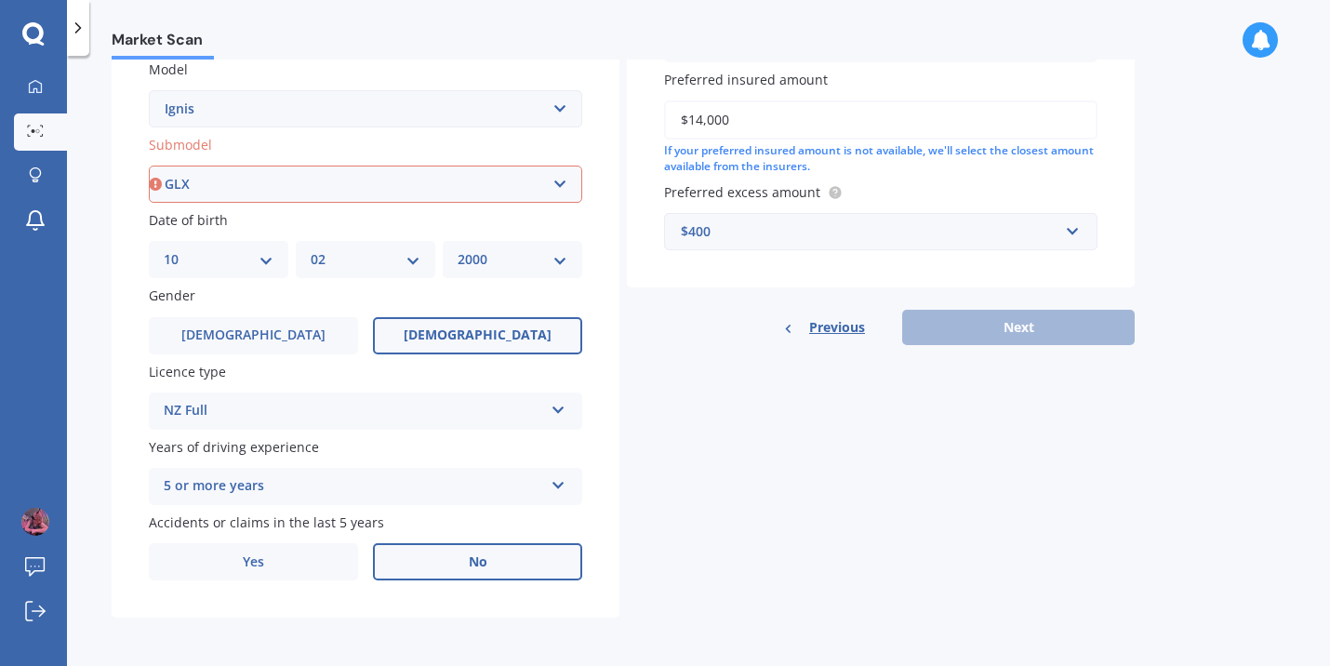
click at [149, 166] on select "Select submodel (All) GLX Hybrid LTD" at bounding box center [365, 184] width 433 height 37
click at [946, 328] on button "Next" at bounding box center [1018, 327] width 233 height 35
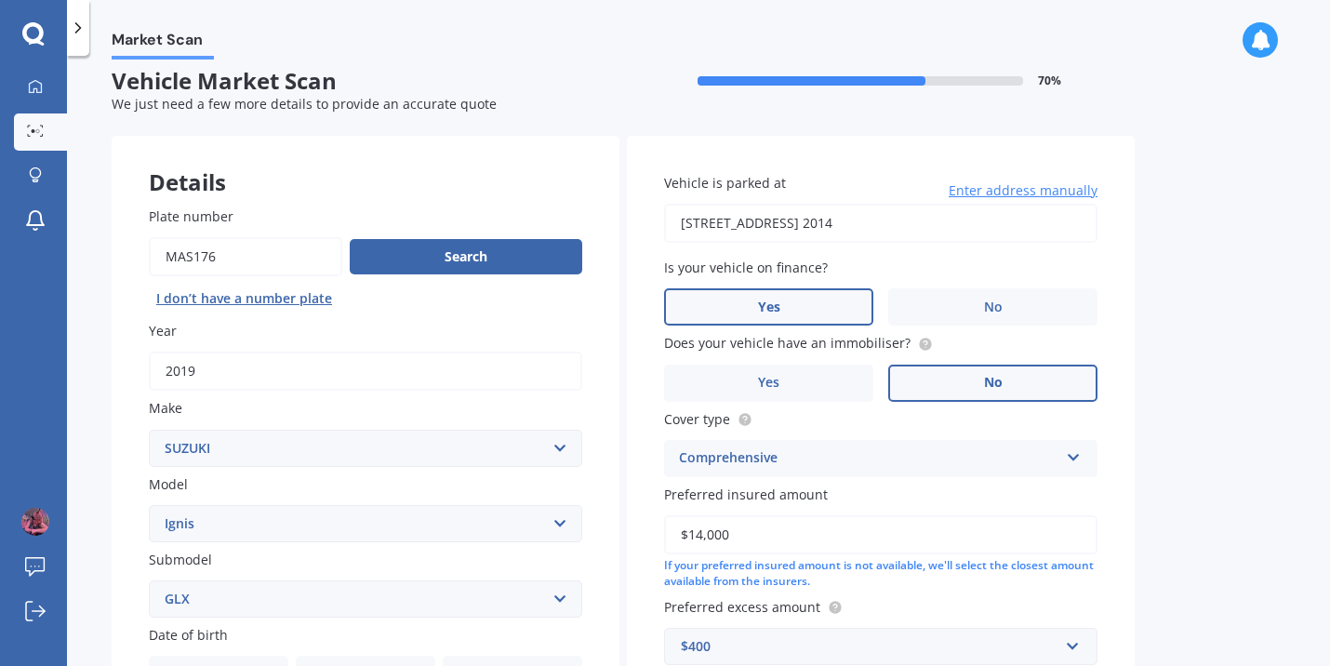
select select "10"
select select "02"
select select "2000"
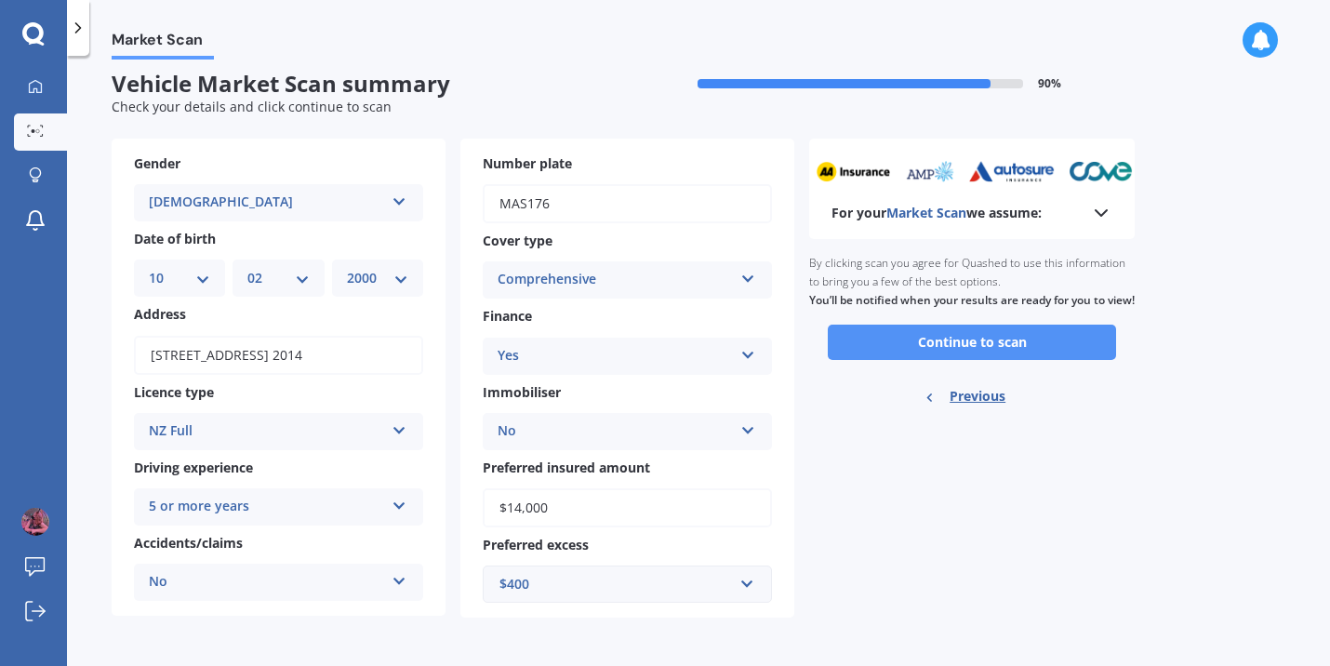
click at [910, 360] on button "Continue to scan" at bounding box center [972, 342] width 288 height 35
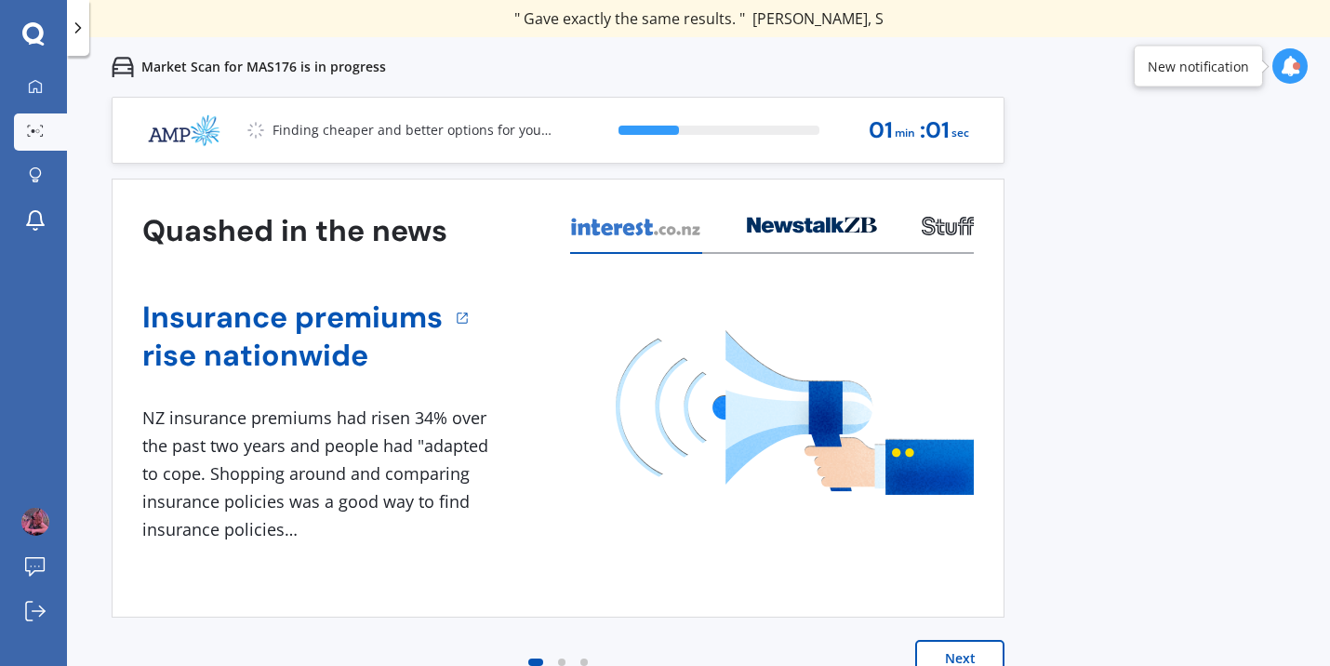
click at [930, 647] on button "Next" at bounding box center [959, 658] width 89 height 37
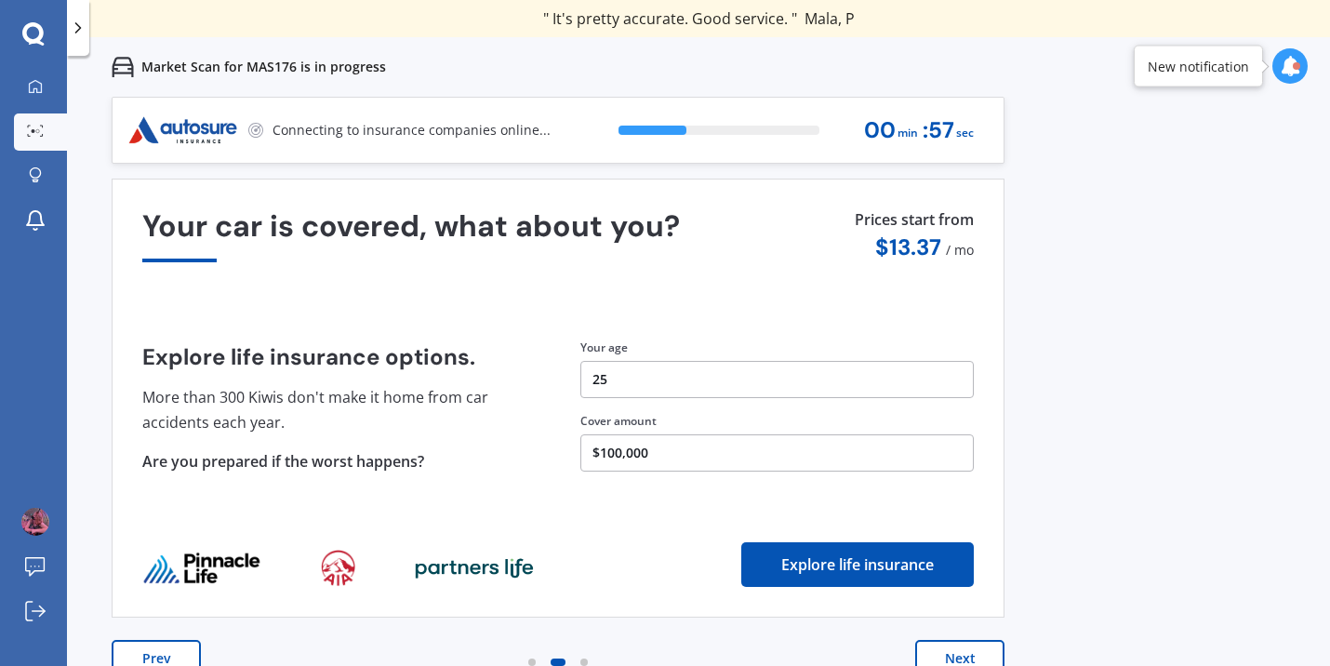
click at [167, 642] on button "Prev" at bounding box center [156, 658] width 89 height 37
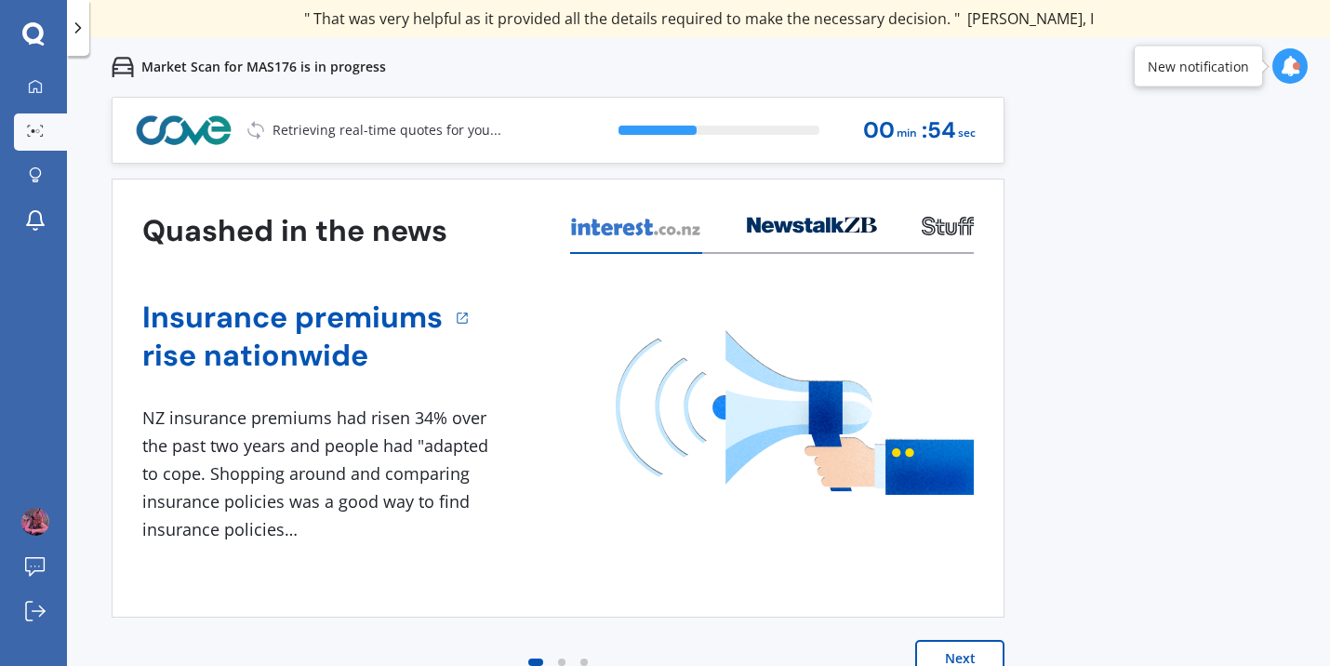
click at [966, 640] on button "Next" at bounding box center [959, 658] width 89 height 37
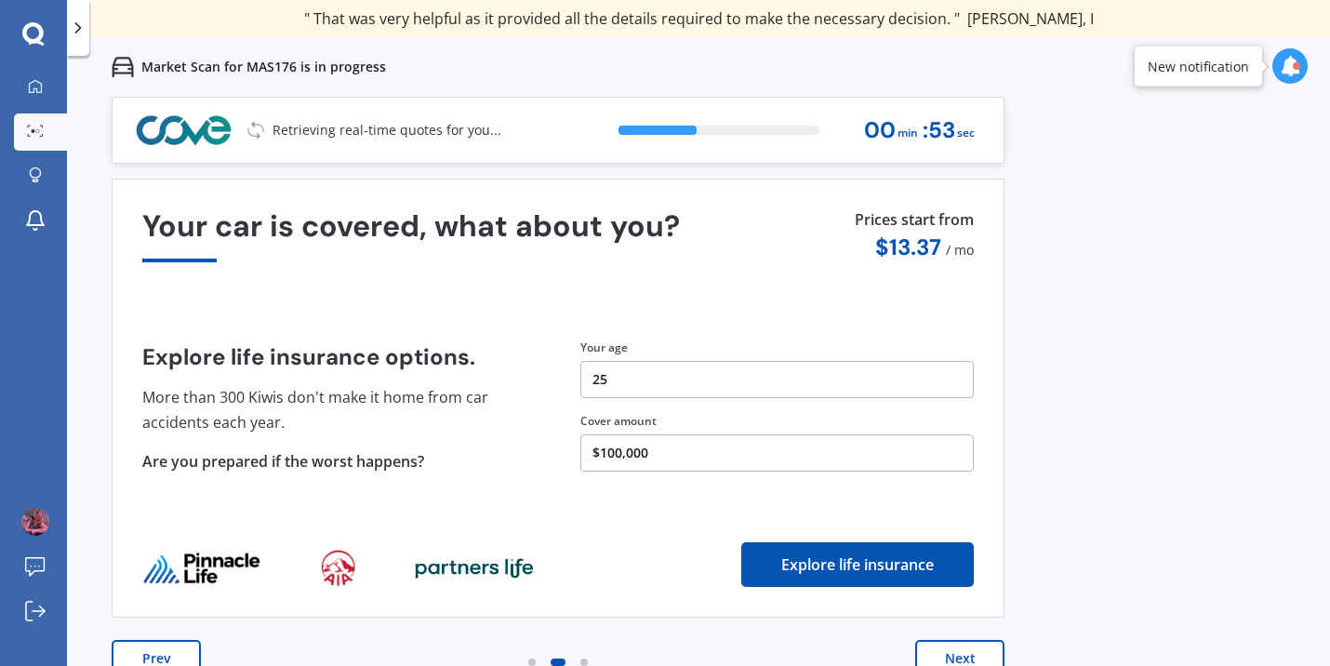
click at [966, 640] on button "Next" at bounding box center [959, 658] width 89 height 37
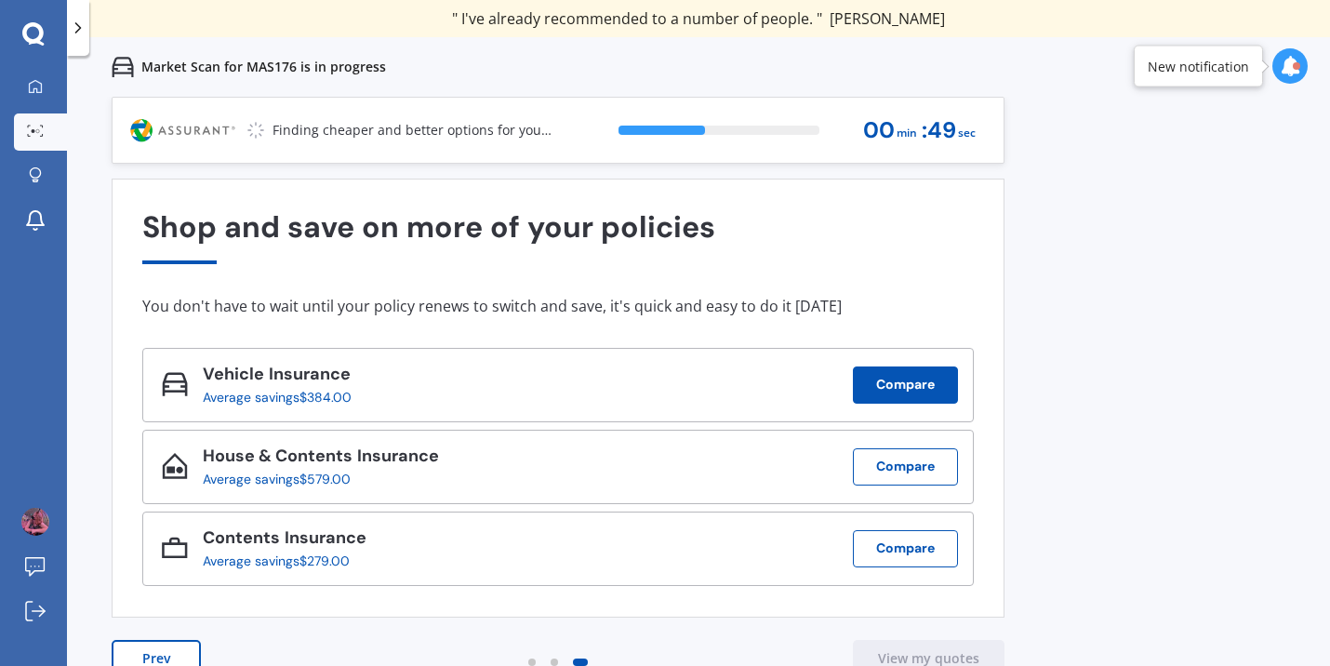
click at [915, 393] on button "Compare" at bounding box center [905, 384] width 105 height 37
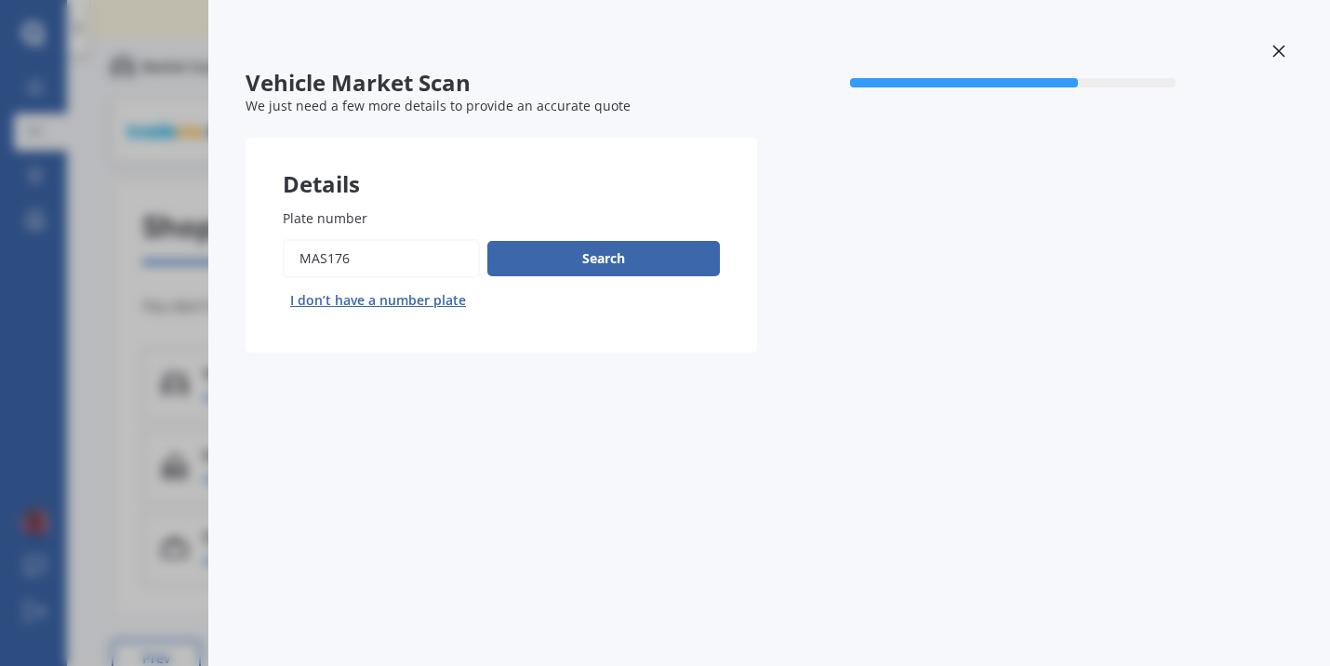
click at [1278, 54] on icon at bounding box center [1278, 51] width 13 height 13
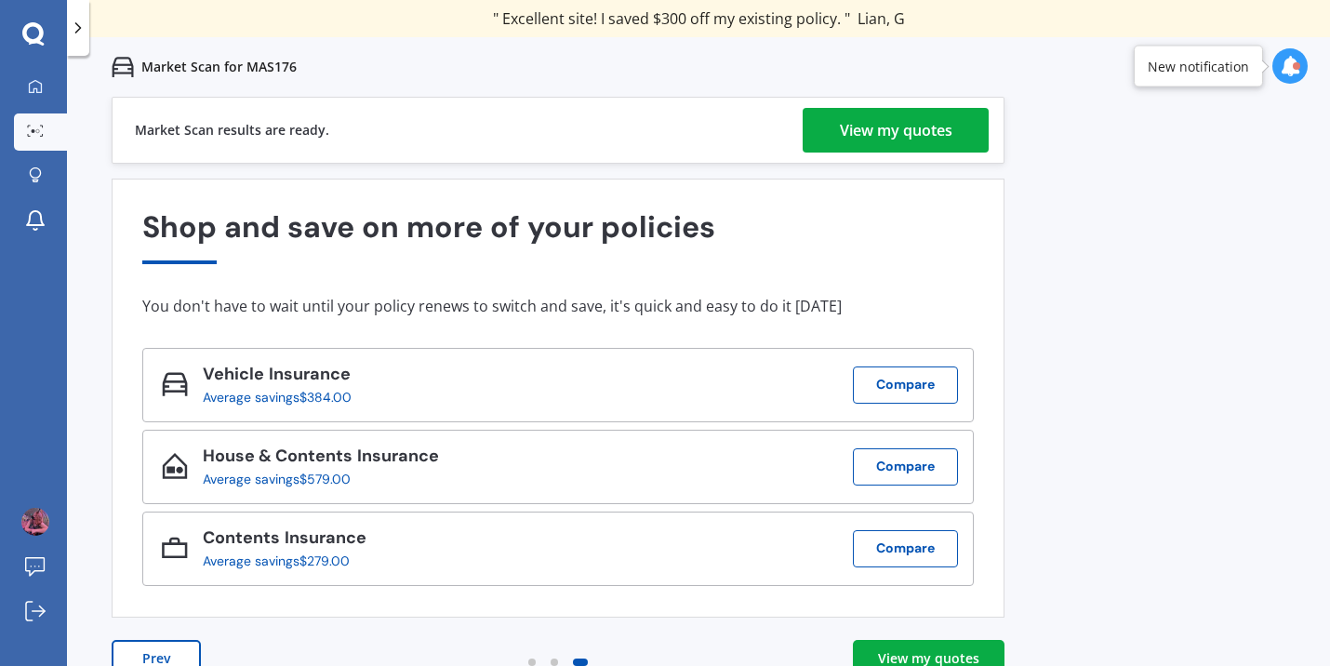
click at [886, 656] on div "View my quotes" at bounding box center [928, 658] width 101 height 19
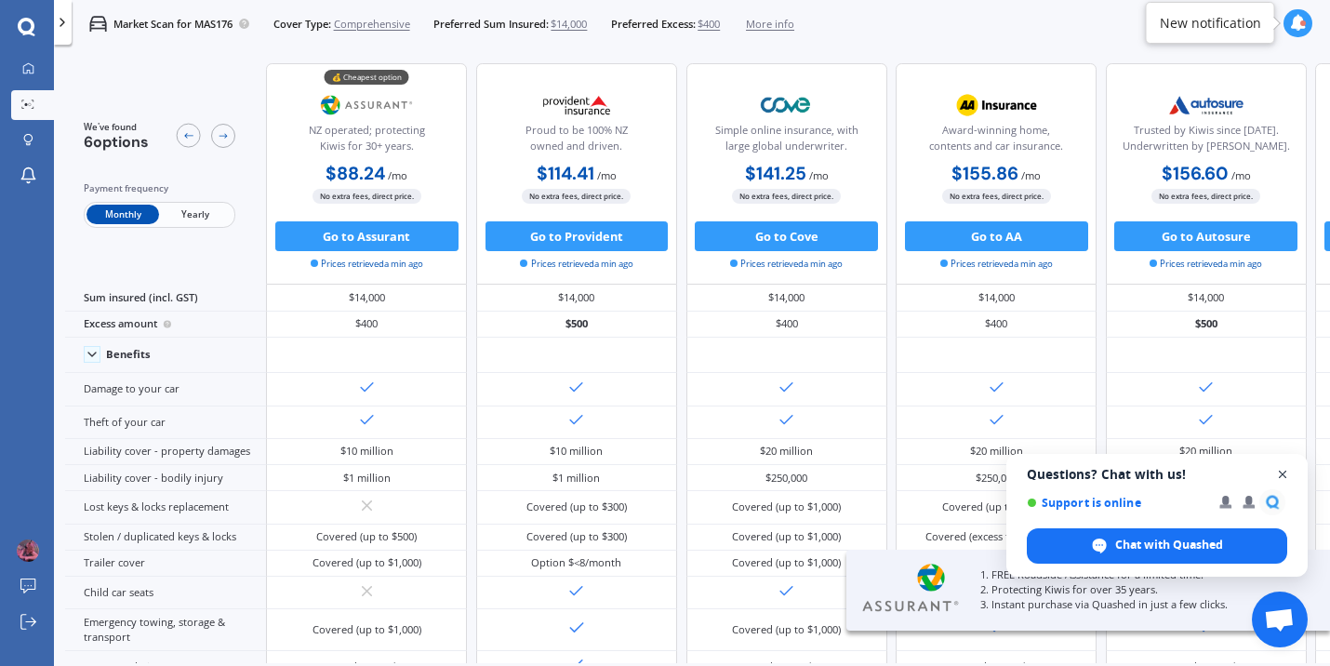
click at [1279, 471] on span "Open chat" at bounding box center [1283, 474] width 23 height 23
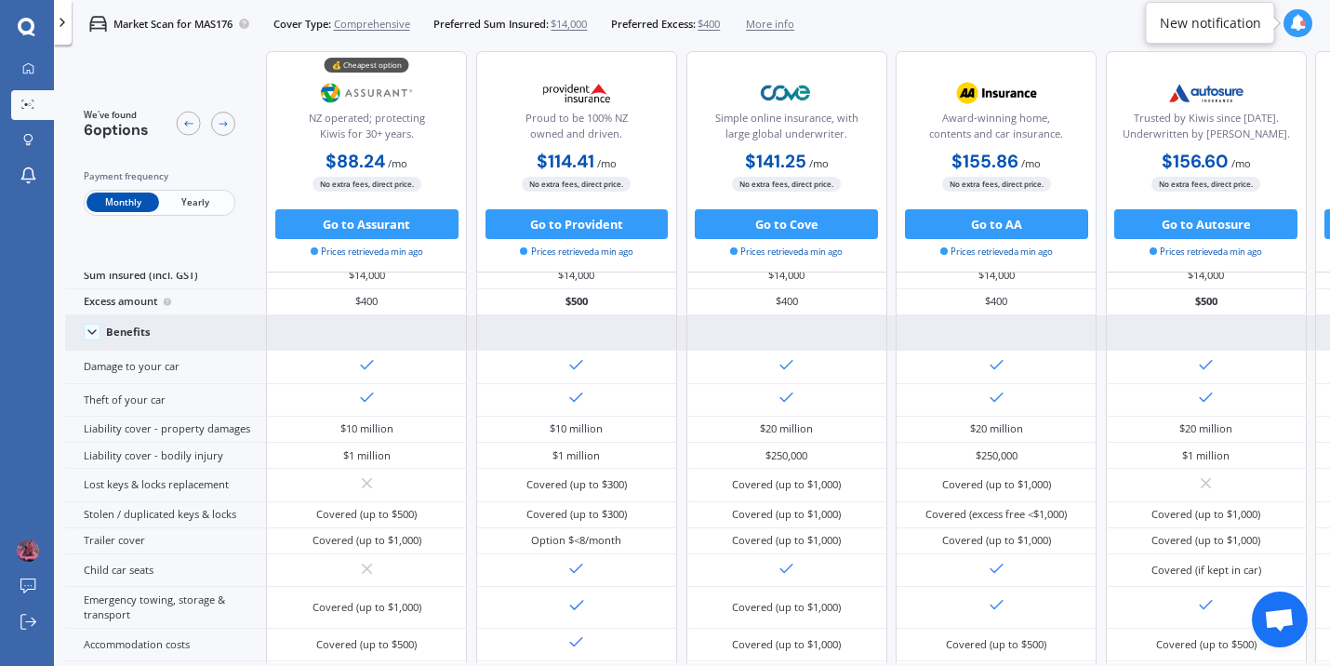
scroll to position [33, 0]
